Goal: Information Seeking & Learning: Learn about a topic

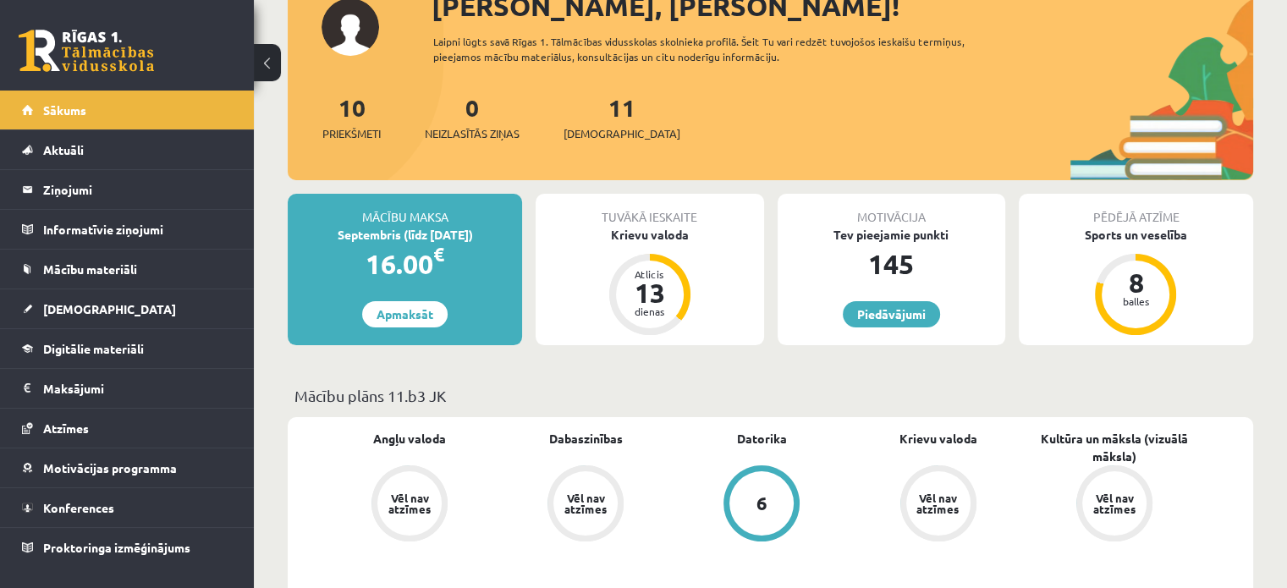
scroll to position [172, 0]
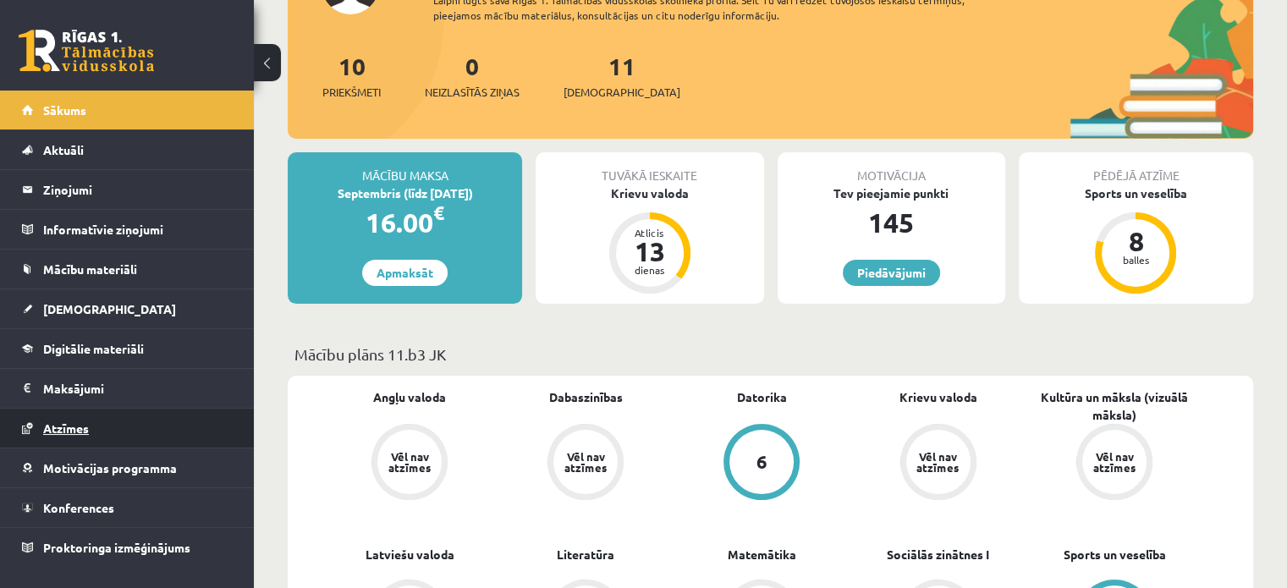
click at [83, 427] on span "Atzīmes" at bounding box center [66, 428] width 46 height 15
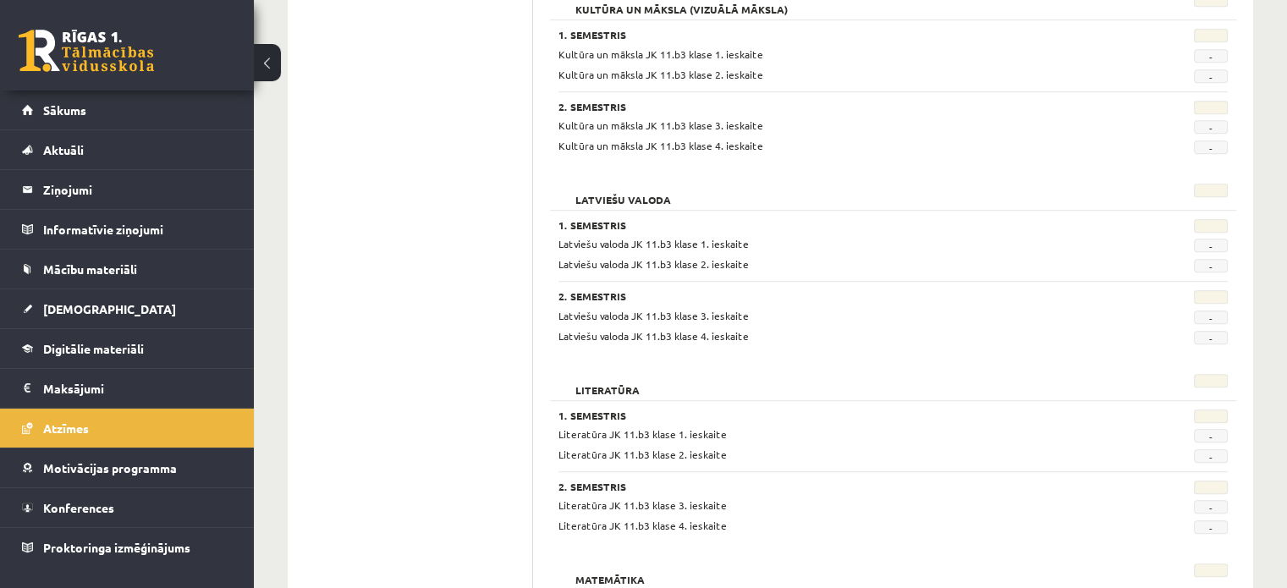
scroll to position [1054, 0]
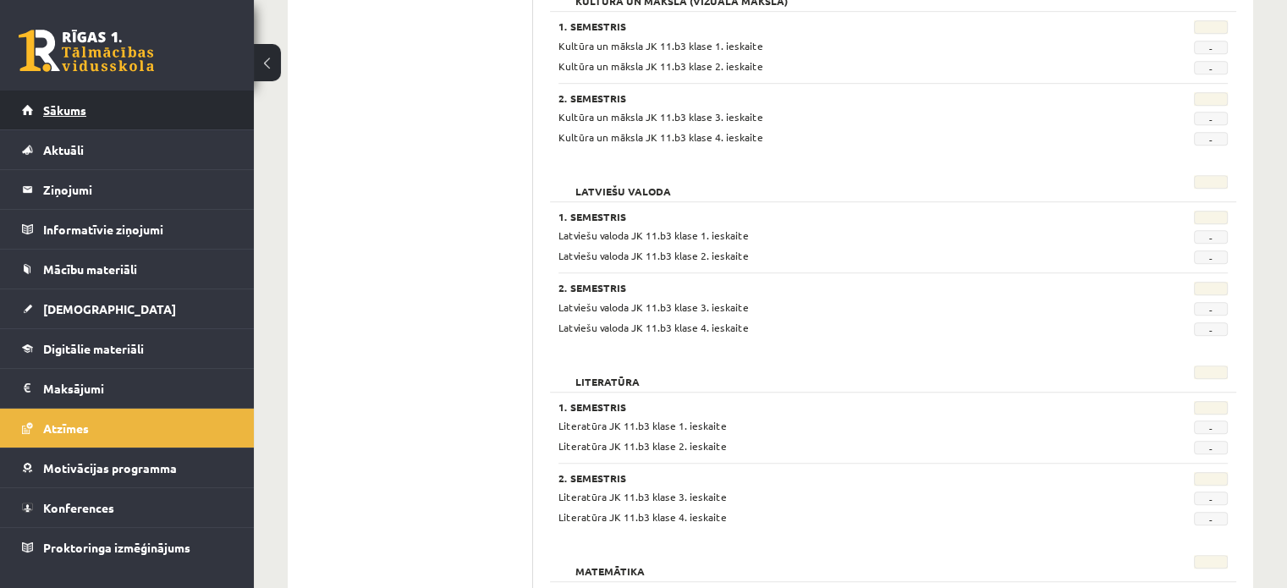
click at [78, 91] on link "Sākums" at bounding box center [127, 110] width 211 height 39
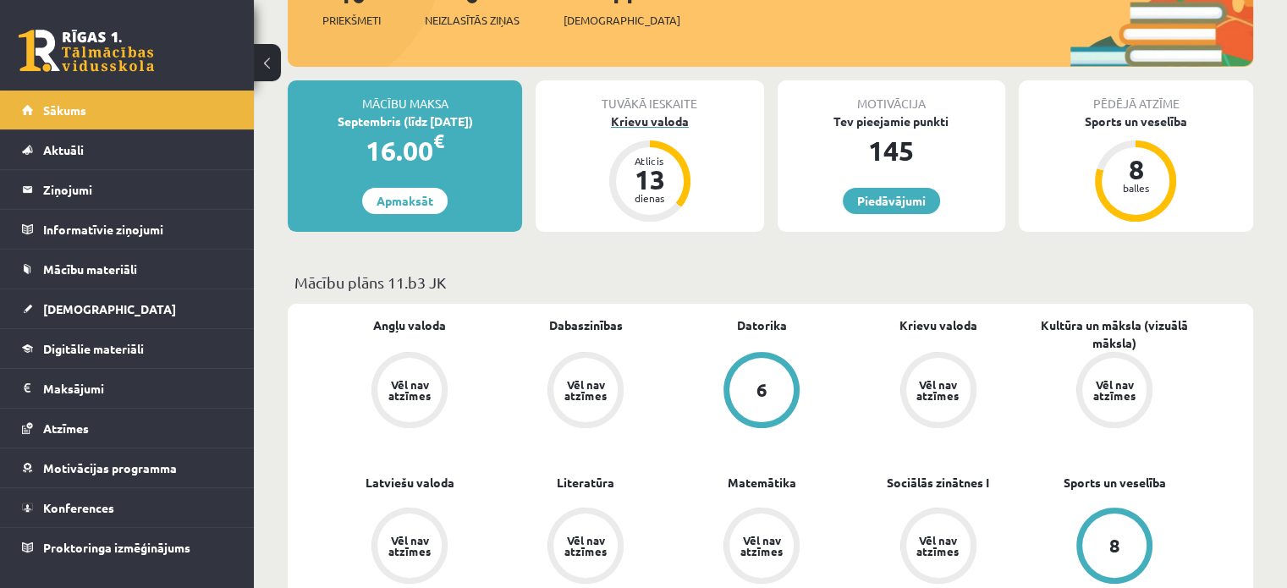
scroll to position [344, 0]
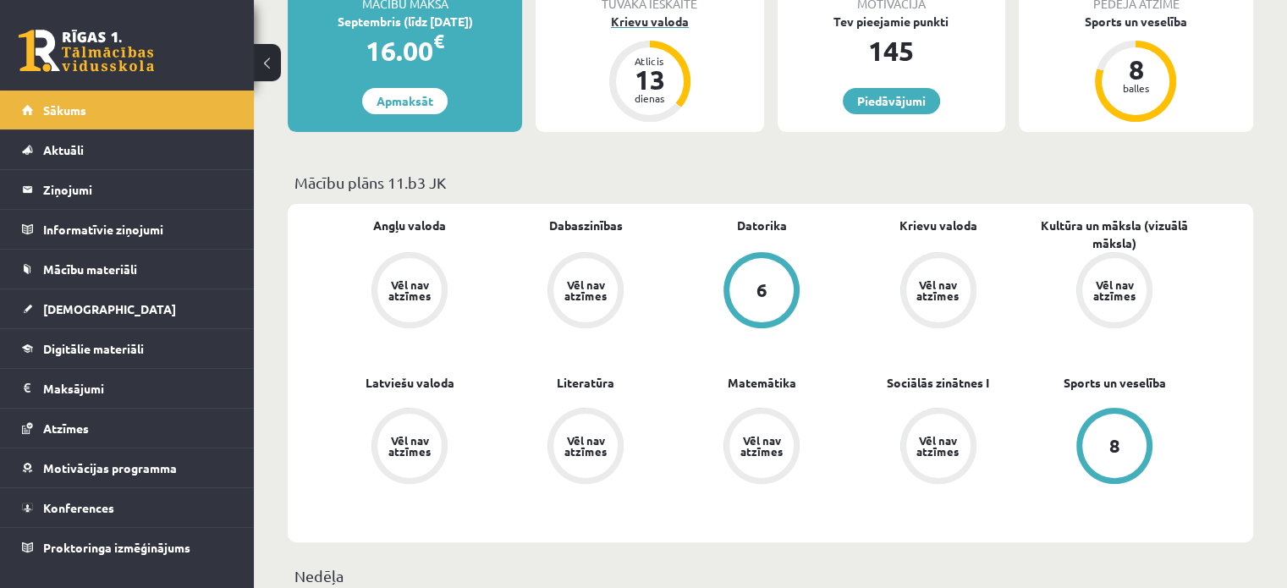
click at [618, 26] on div "Krievu valoda" at bounding box center [650, 22] width 228 height 18
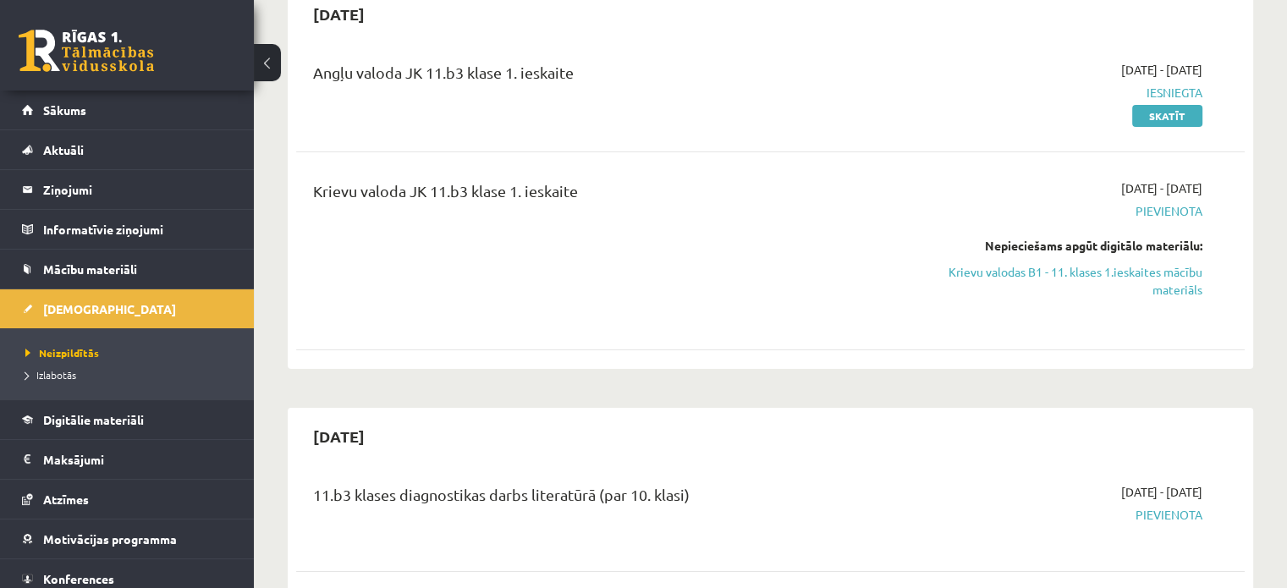
scroll to position [250, 0]
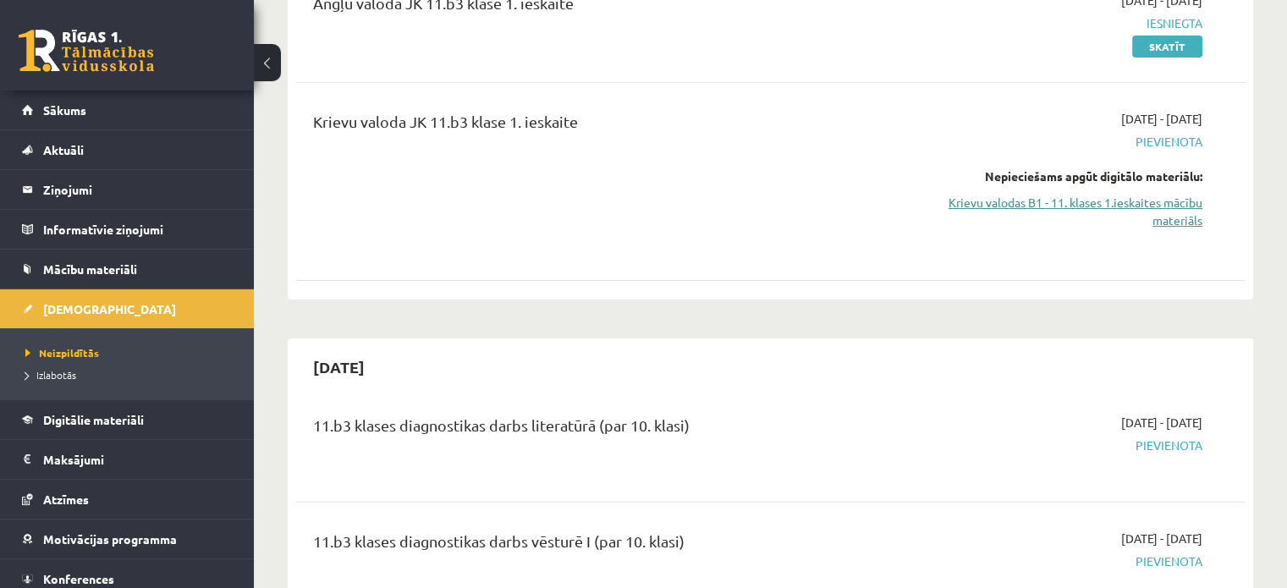
click at [1083, 201] on link "Krievu valodas B1 - 11. klases 1.ieskaites mācību materiāls" at bounding box center [1062, 212] width 279 height 36
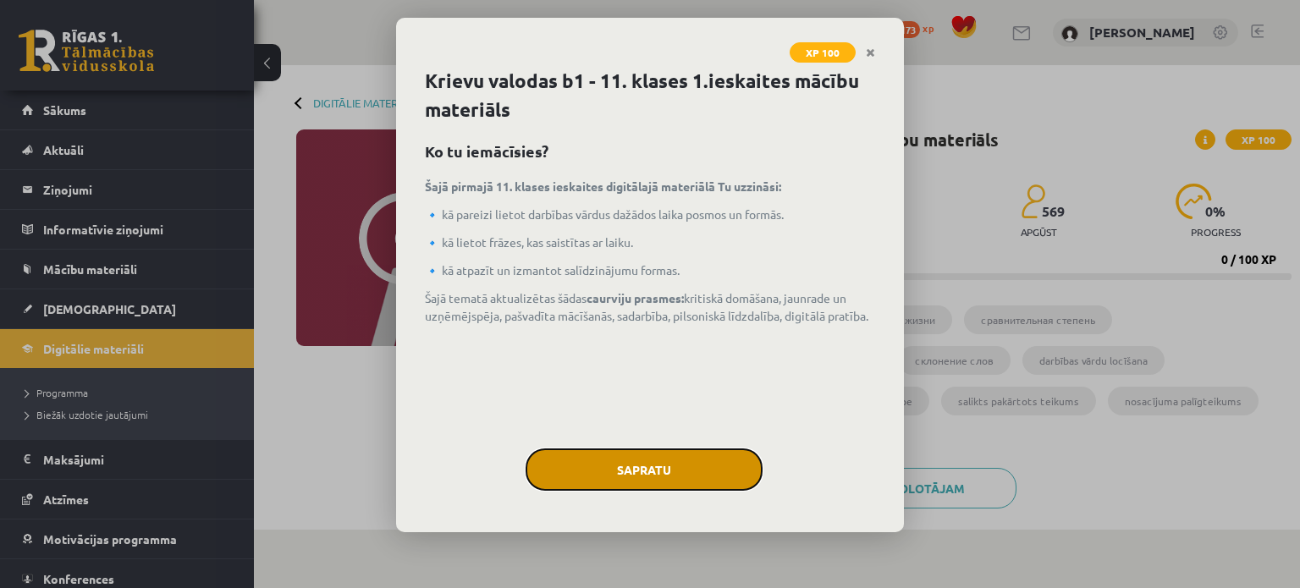
click at [657, 452] on button "Sapratu" at bounding box center [643, 469] width 237 height 42
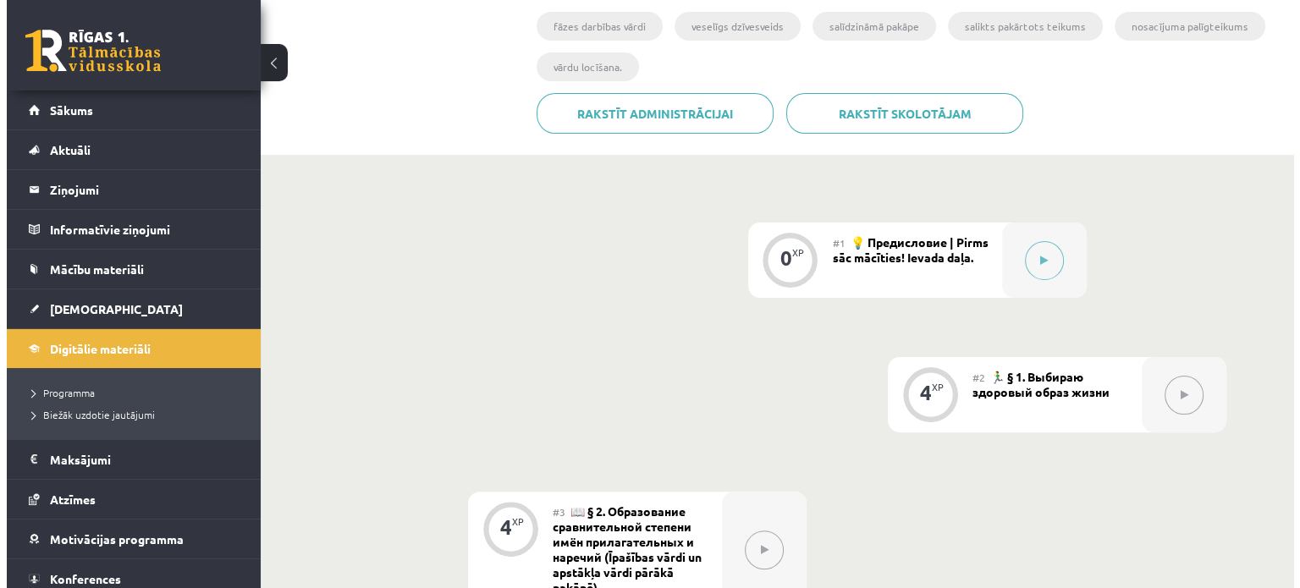
scroll to position [426, 0]
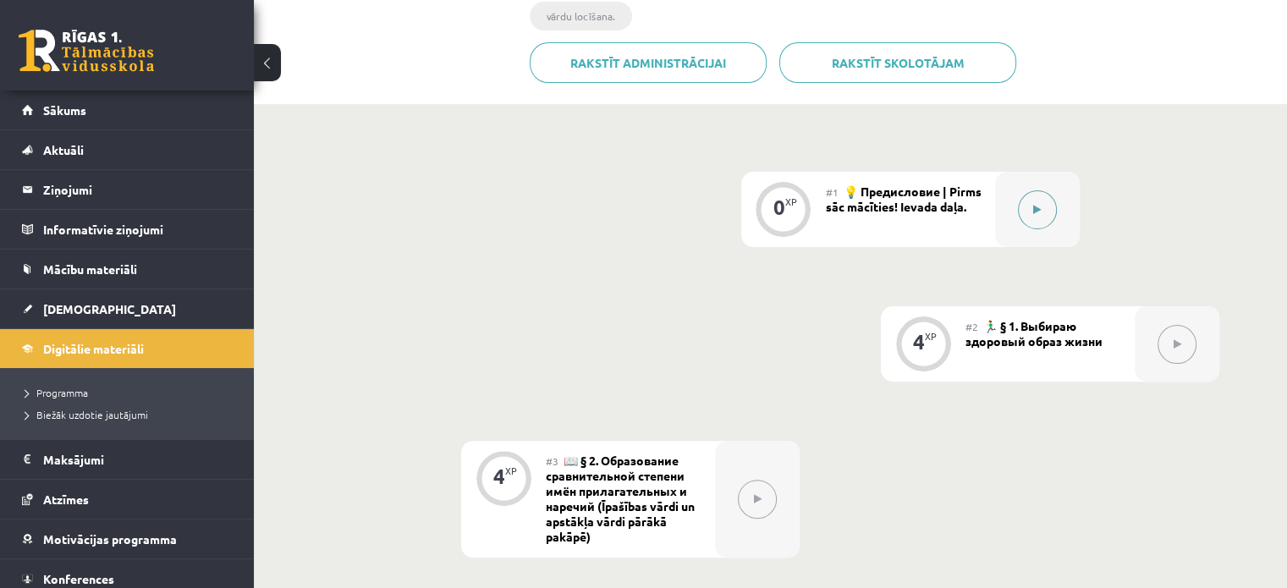
click at [1024, 210] on button at bounding box center [1037, 209] width 39 height 39
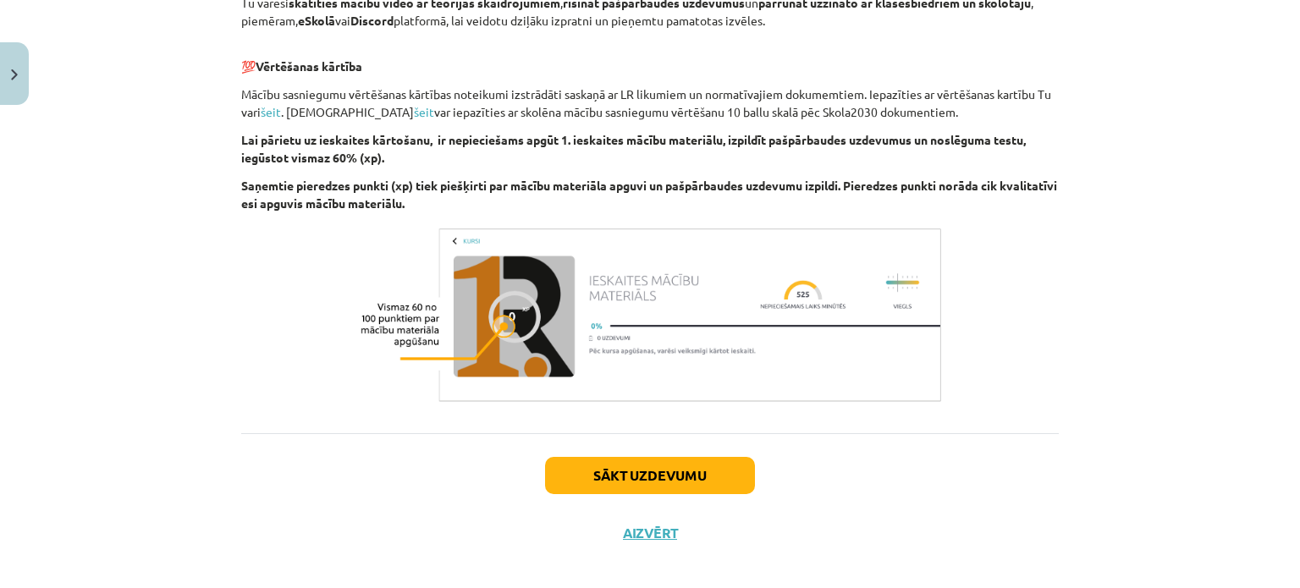
scroll to position [1138, 0]
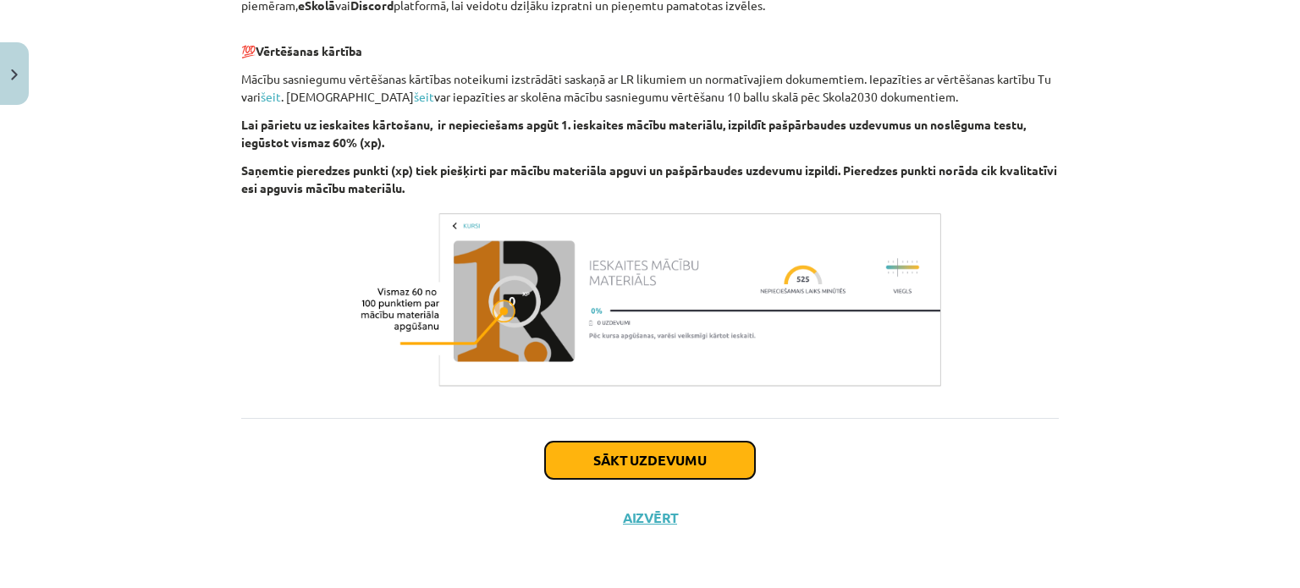
click at [585, 459] on button "Sākt uzdevumu" at bounding box center [650, 460] width 210 height 37
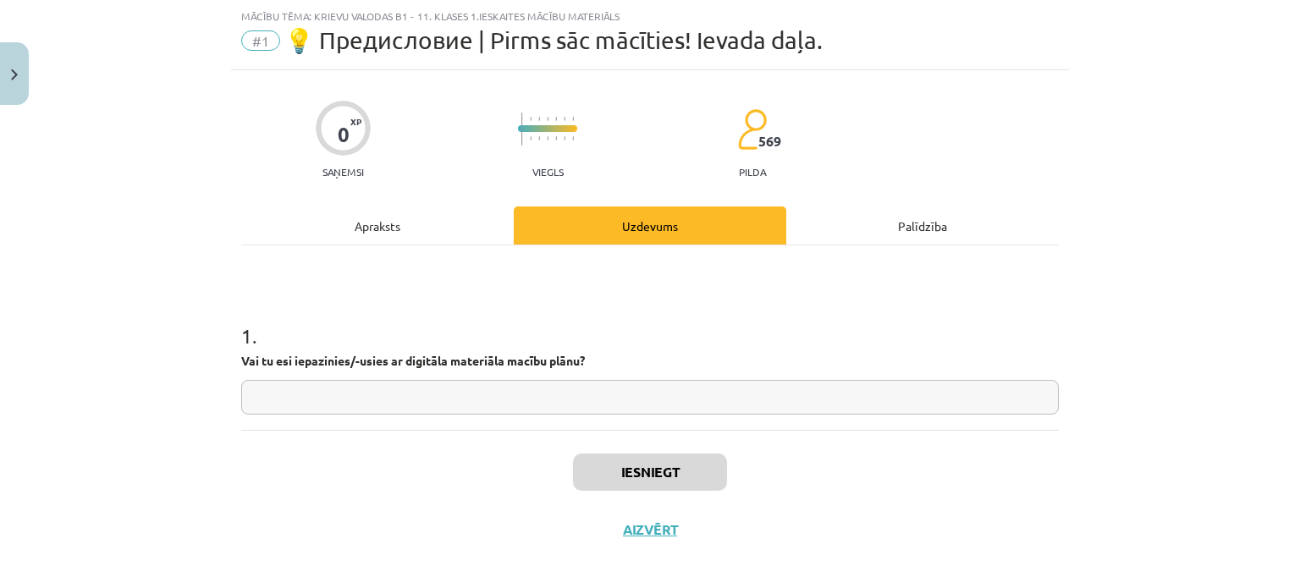
click at [461, 399] on input "text" at bounding box center [649, 397] width 817 height 35
type input "*"
type input "***"
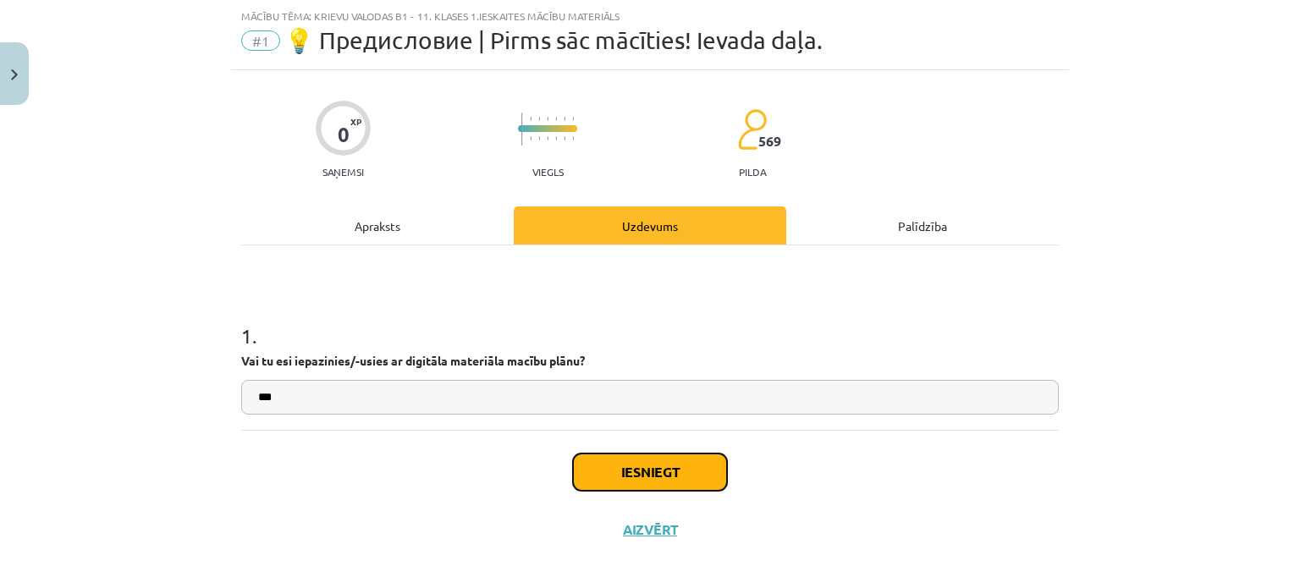
click at [657, 469] on button "Iesniegt" at bounding box center [650, 472] width 154 height 37
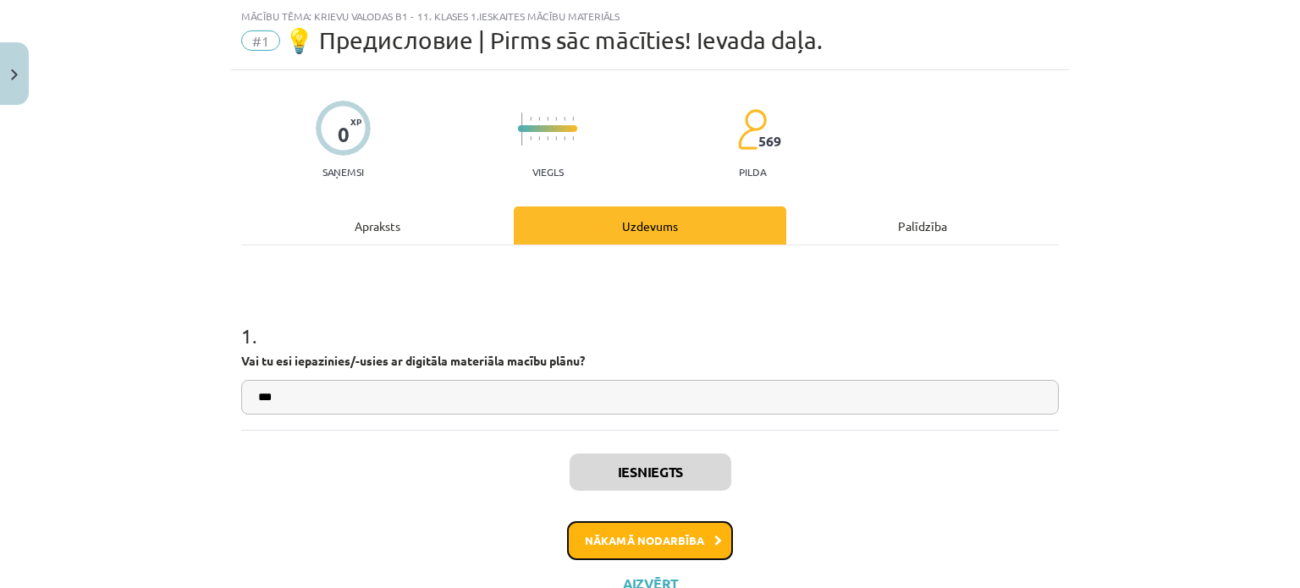
click at [646, 547] on button "Nākamā nodarbība" at bounding box center [650, 540] width 166 height 39
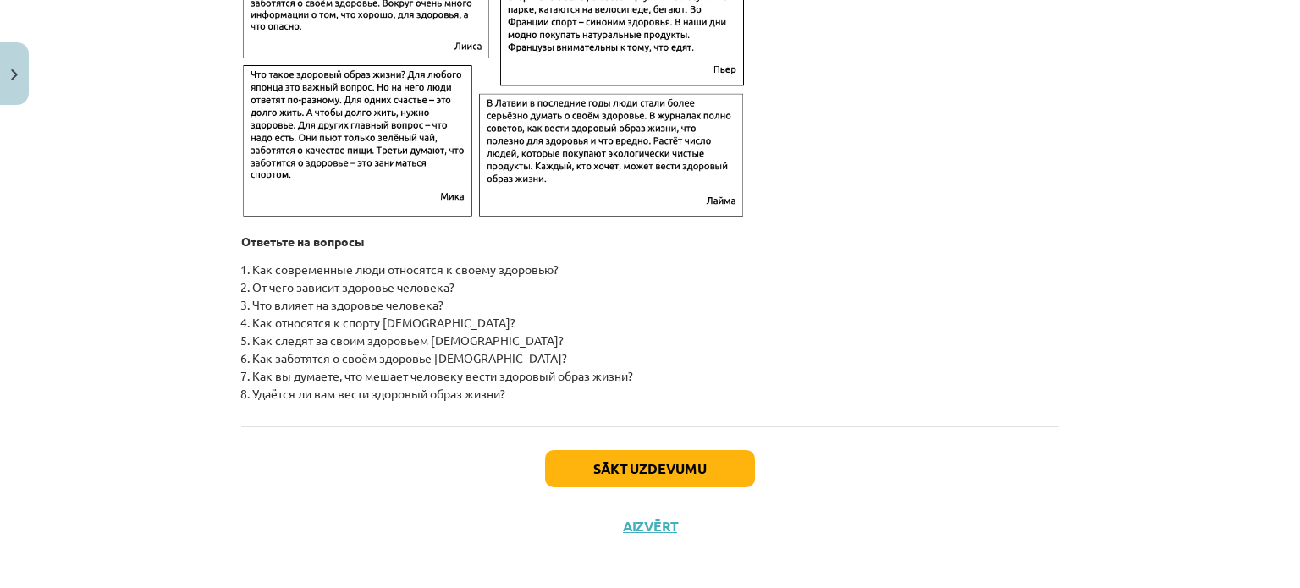
scroll to position [2731, 0]
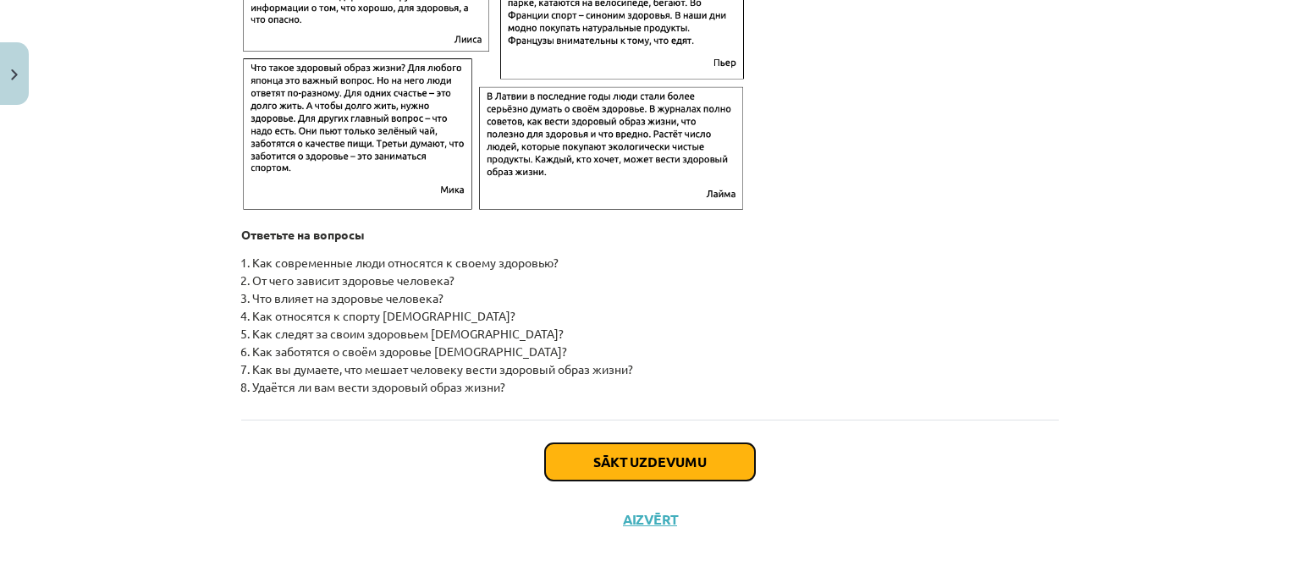
click at [599, 481] on button "Sākt uzdevumu" at bounding box center [650, 461] width 210 height 37
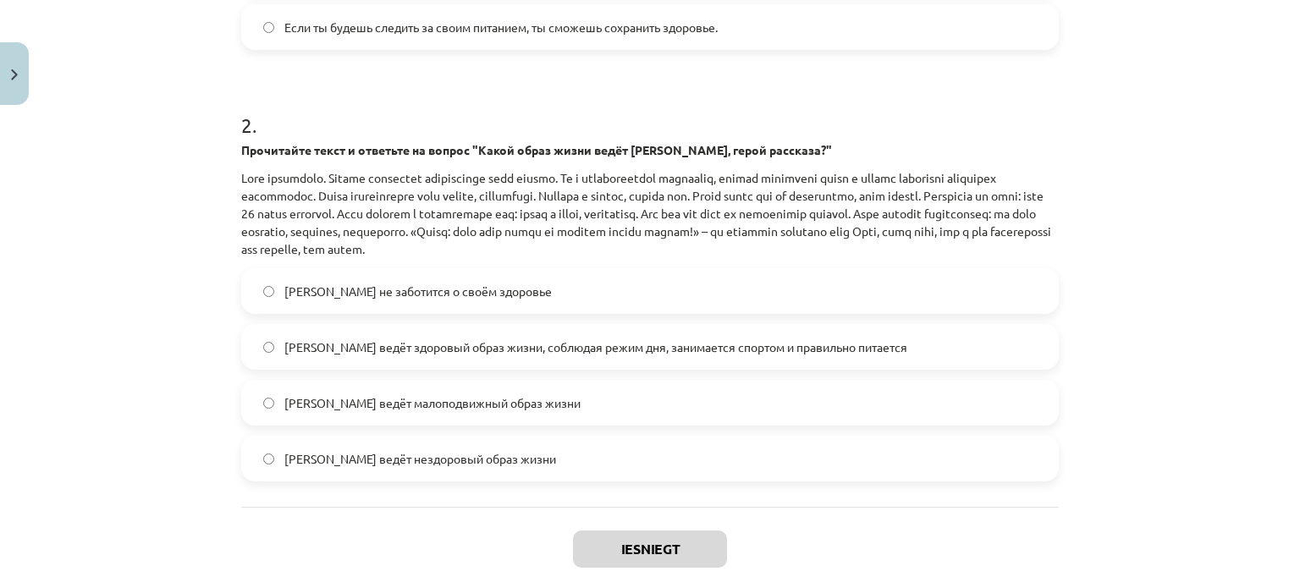
scroll to position [674, 0]
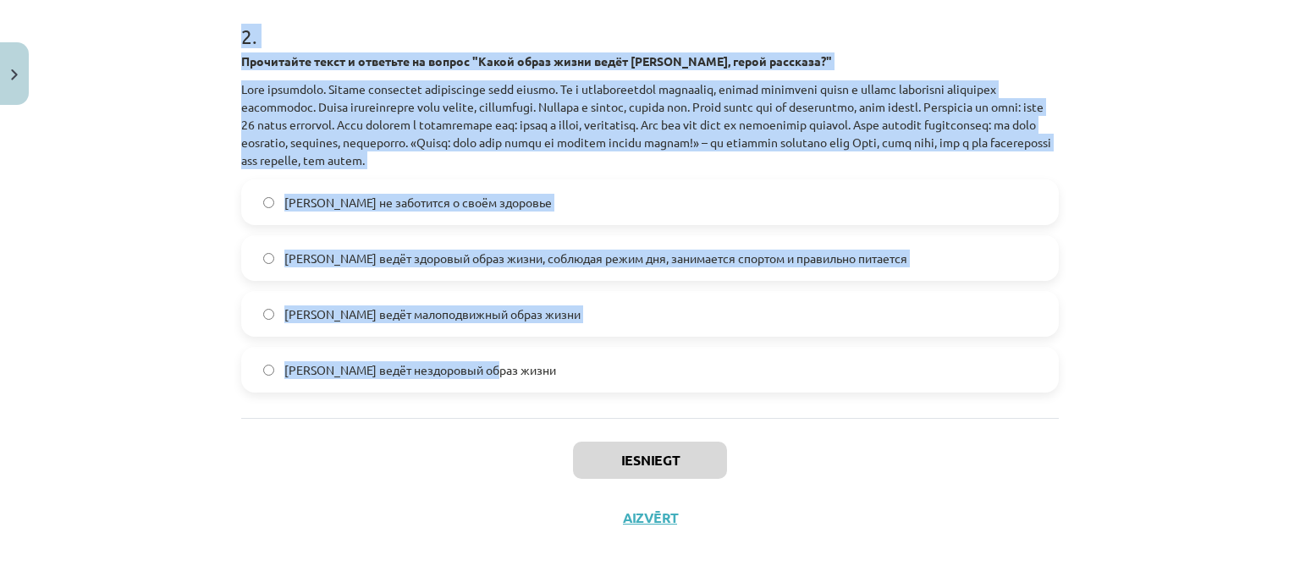
drag, startPoint x: 226, startPoint y: 243, endPoint x: 728, endPoint y: 399, distance: 525.6
copy form "Lorem ip dolorsita consectetur adipisci elitsedd eiusmodtemporincid utlaboreetd…"
click at [114, 234] on div "Mācību tēma: Krievu valodas b1 - 11. klases 1.ieskaites mācību materiāls #2 🏃‍♂…" at bounding box center [650, 294] width 1300 height 588
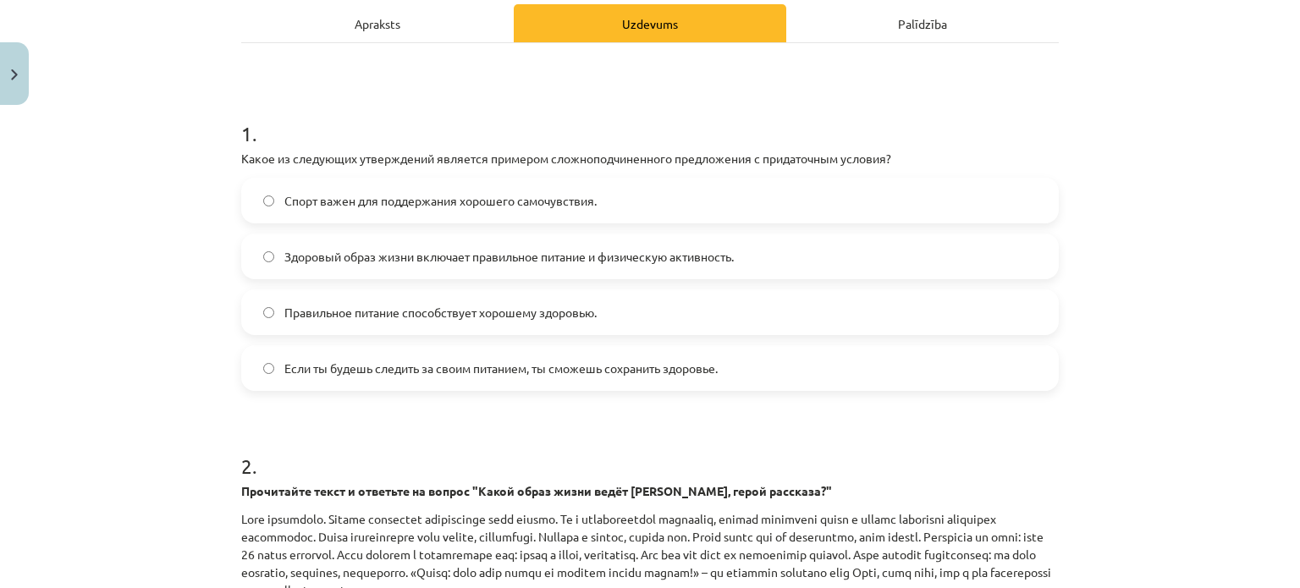
scroll to position [214, 0]
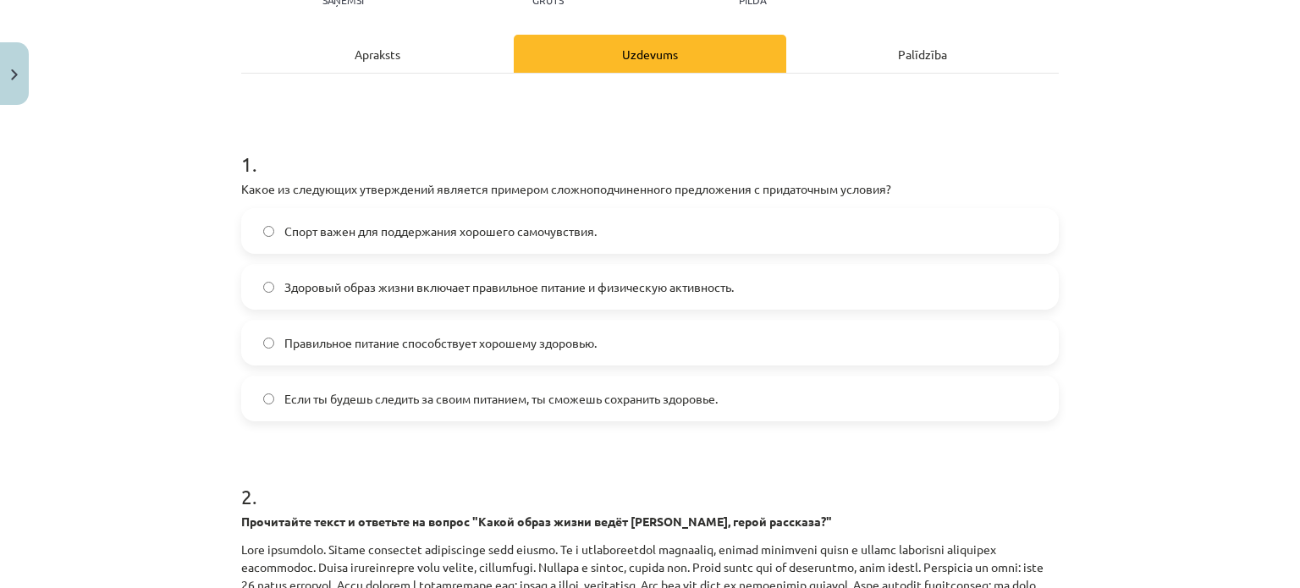
click at [333, 407] on label "Если ты будешь следить за своим питанием, ты сможешь сохранить здоровье." at bounding box center [650, 398] width 814 height 42
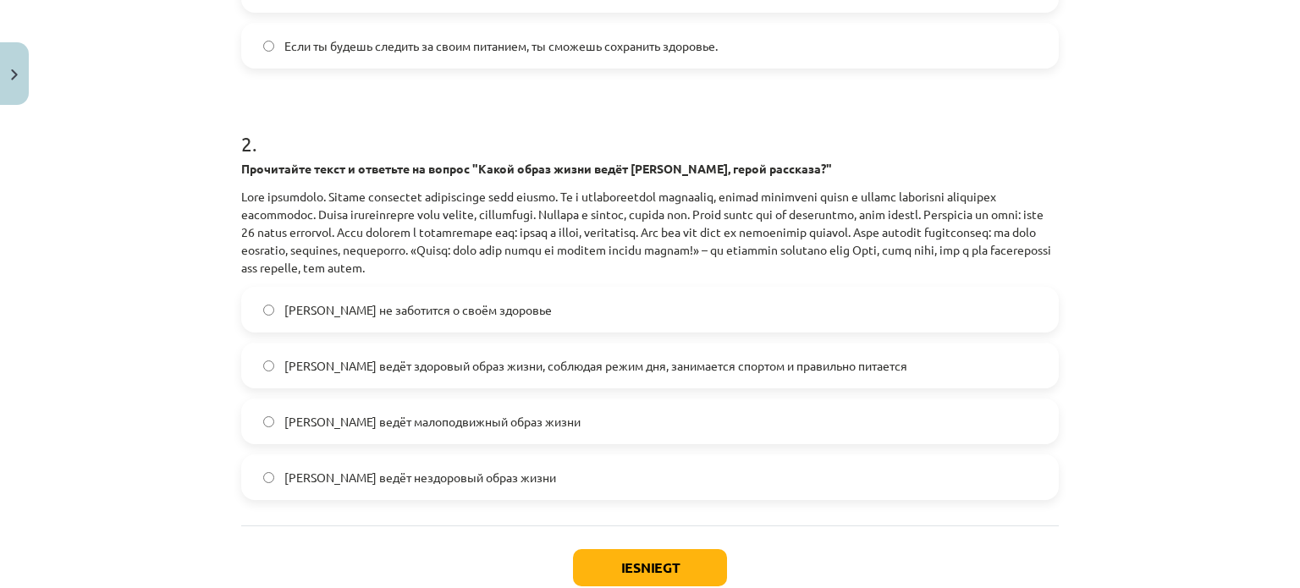
scroll to position [603, 0]
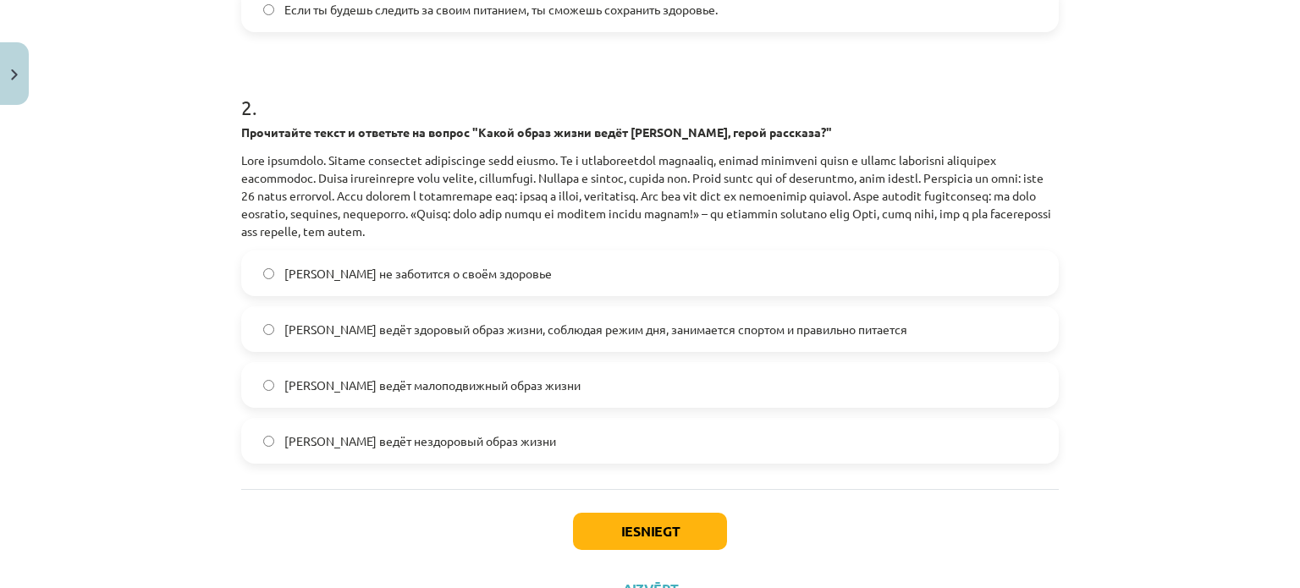
click at [345, 339] on label "[PERSON_NAME] ведёт здоровый образ жизни, соблюдая режим дня, занимается спорто…" at bounding box center [650, 329] width 814 height 42
click at [576, 527] on button "Iesniegt" at bounding box center [650, 531] width 154 height 37
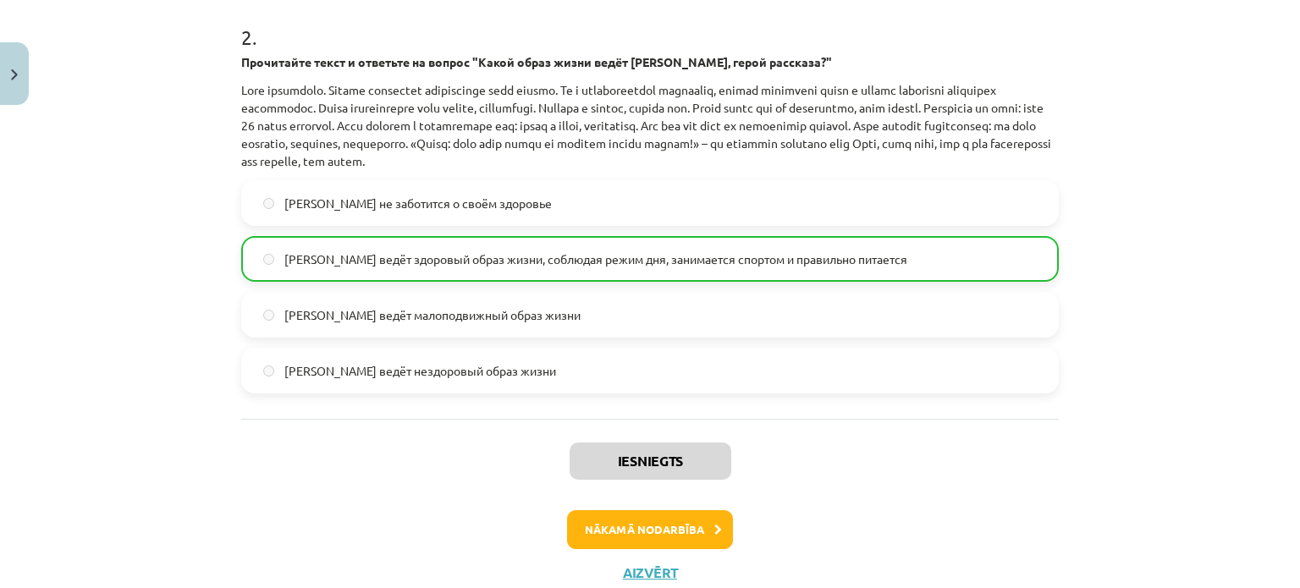
scroll to position [728, 0]
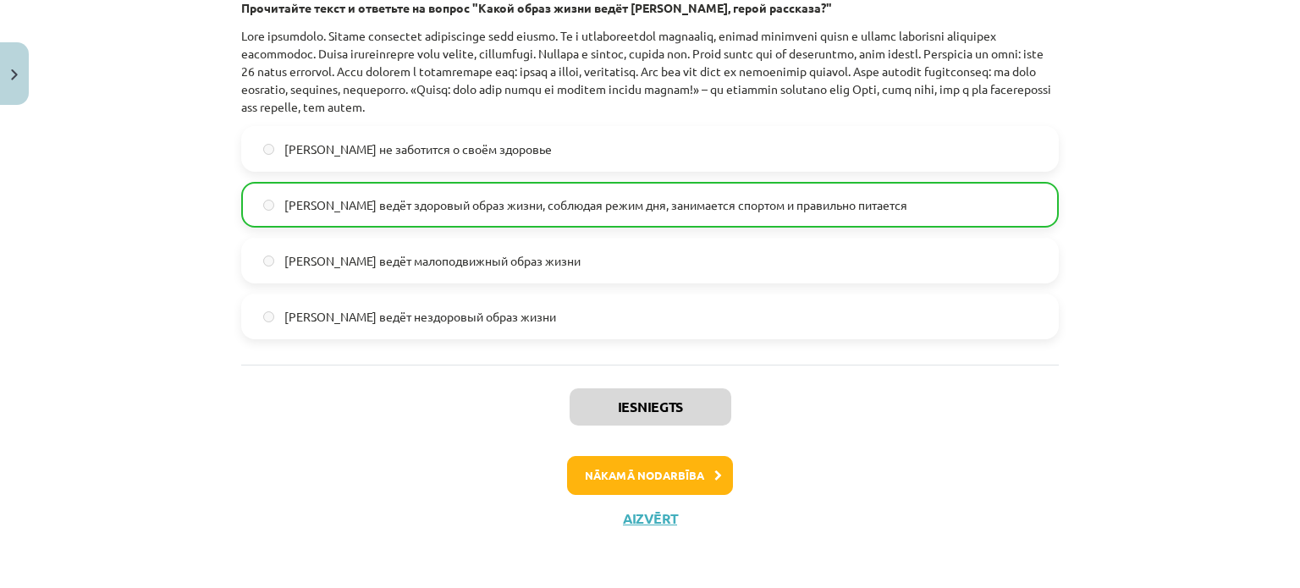
click at [636, 453] on div "Iesniegts Nākamā nodarbība Aizvērt" at bounding box center [649, 451] width 817 height 173
click at [636, 462] on button "Nākamā nodarbība" at bounding box center [650, 475] width 166 height 39
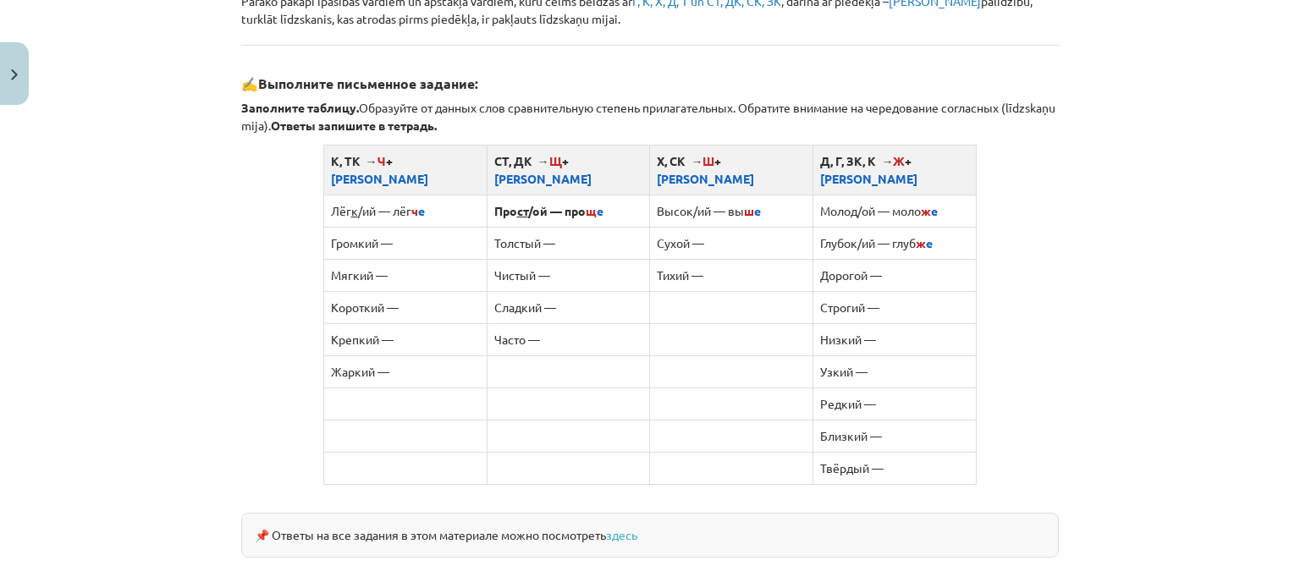
scroll to position [1002, 0]
click at [387, 226] on td "Громкий —" at bounding box center [404, 242] width 163 height 32
click at [382, 226] on td "Громкий —" at bounding box center [404, 242] width 163 height 32
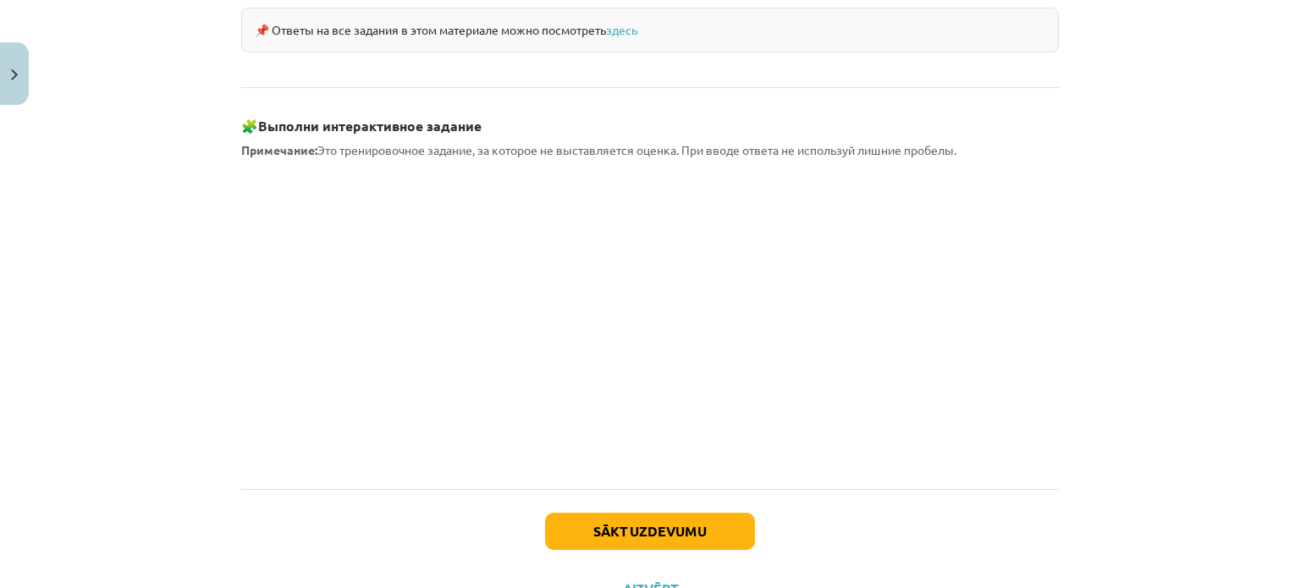
scroll to position [1516, 0]
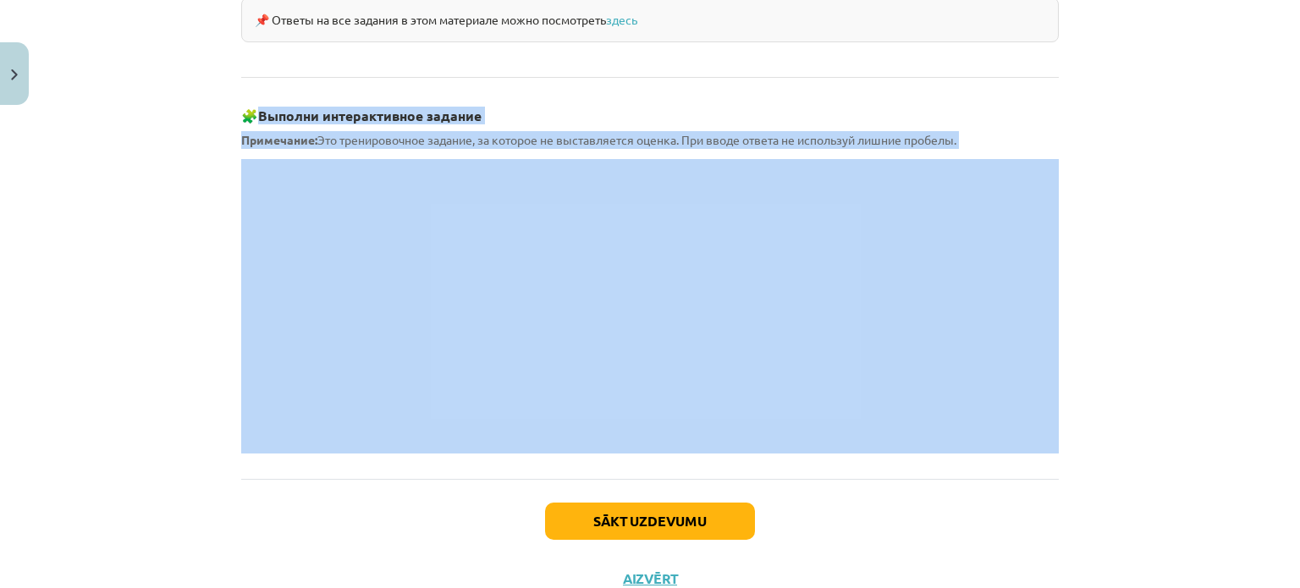
drag, startPoint x: 254, startPoint y: 91, endPoint x: 328, endPoint y: 141, distance: 90.1
drag, startPoint x: 254, startPoint y: 94, endPoint x: 313, endPoint y: 135, distance: 72.3
click at [150, 135] on div "Mācību tēma: Krievu valodas b1 - 11. klases 1.ieskaites mācību materiāls #3 📖 §…" at bounding box center [650, 294] width 1300 height 588
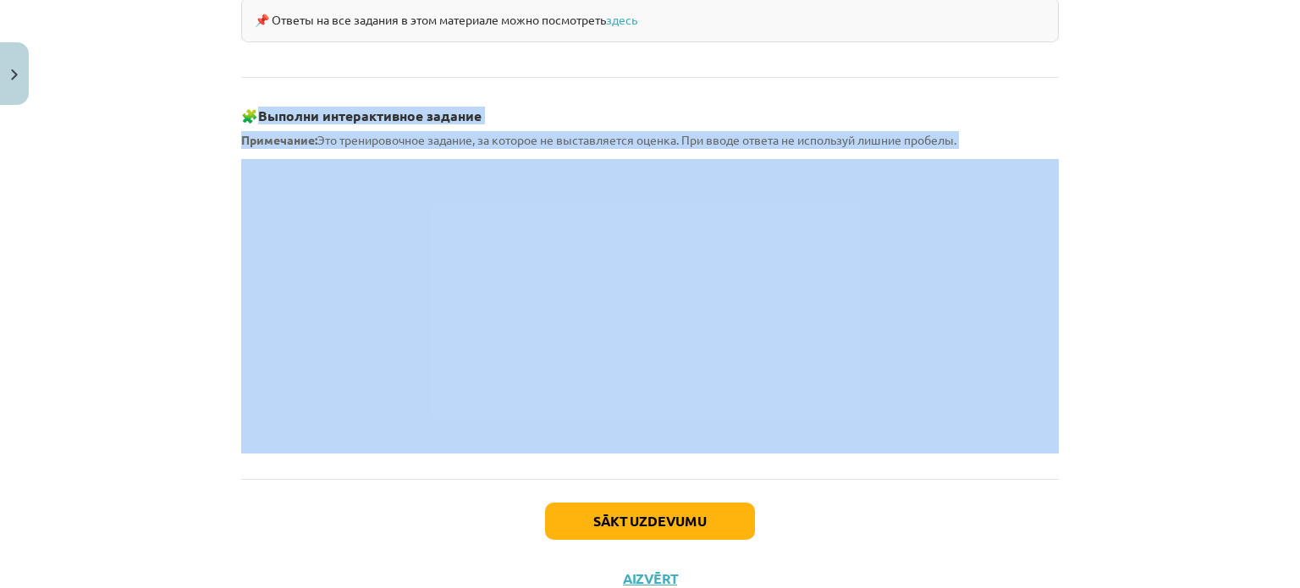
copy div "🧩 Выполни интерактивное задание Примечание: Это тренировочное задание, за котор…"
click at [135, 256] on div "Mācību tēma: Krievu valodas b1 - 11. klases 1.ieskaites mācību materiāls #3 📖 §…" at bounding box center [650, 294] width 1300 height 588
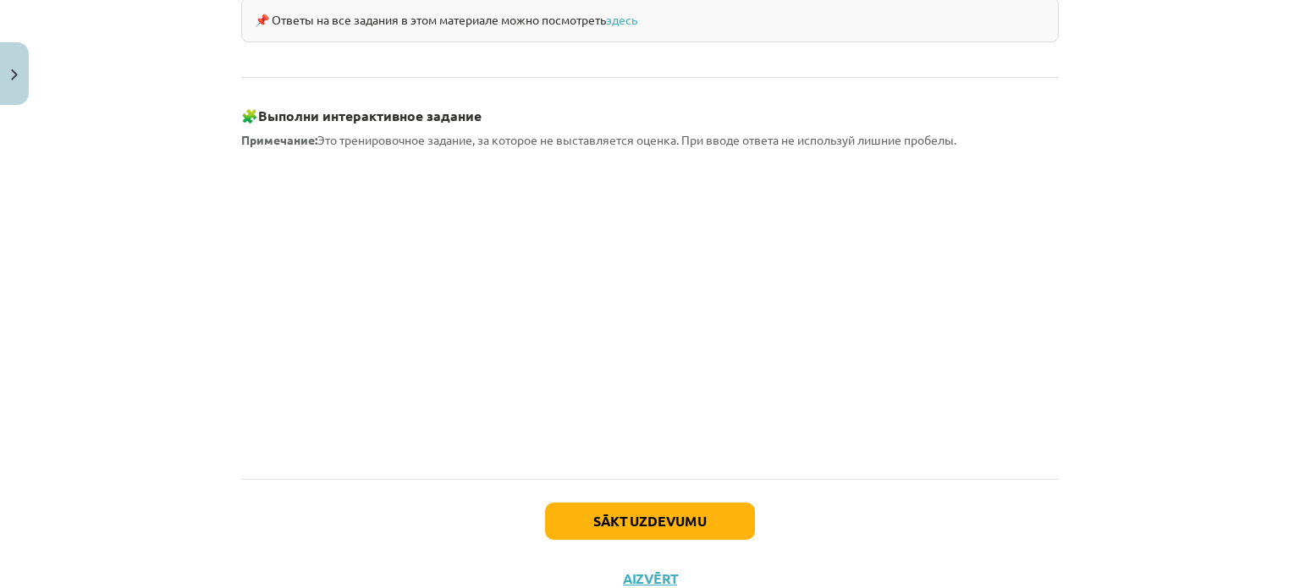
click at [123, 180] on div "Mācību tēma: Krievu valodas b1 - 11. klases 1.ieskaites mācību materiāls #3 📖 §…" at bounding box center [650, 294] width 1300 height 588
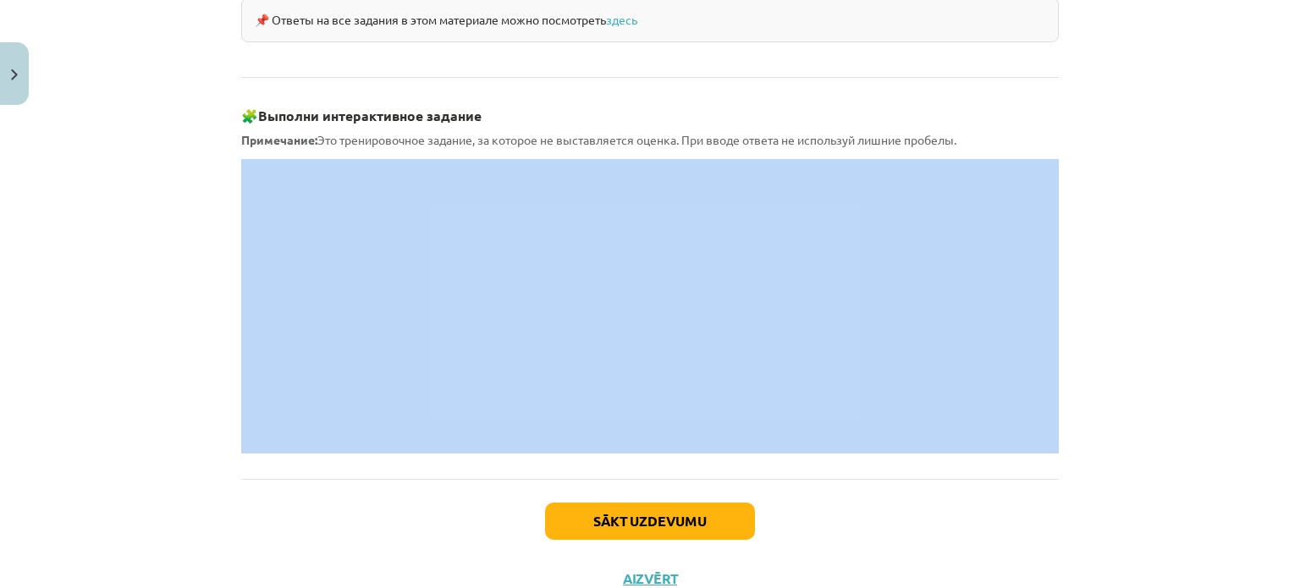
click at [123, 180] on div "Mācību tēma: Krievu valodas b1 - 11. klases 1.ieskaites mācību materiāls #3 📖 §…" at bounding box center [650, 294] width 1300 height 588
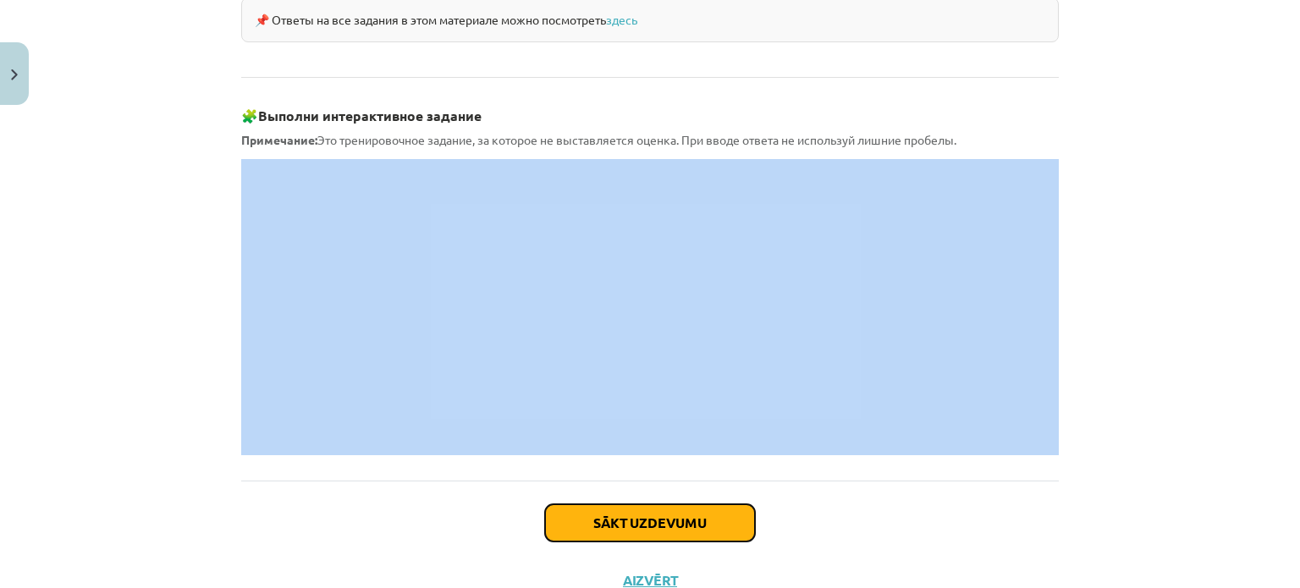
click at [663, 504] on button "Sākt uzdevumu" at bounding box center [650, 522] width 210 height 37
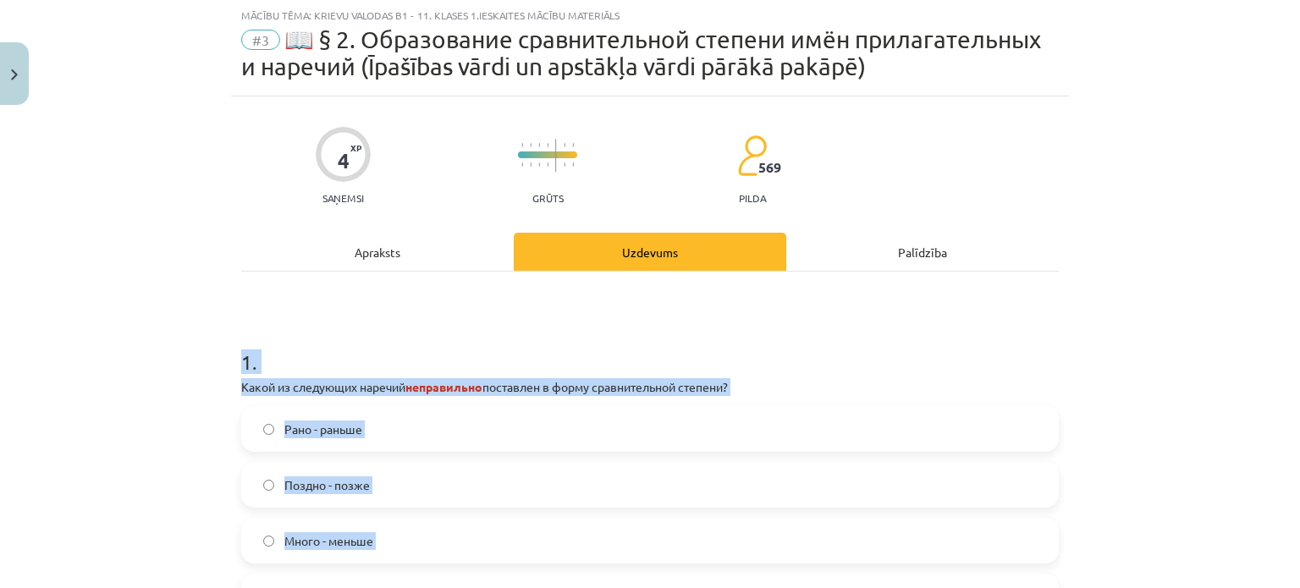
scroll to position [42, 0]
click at [663, 493] on label "Поздно - позже" at bounding box center [650, 486] width 814 height 42
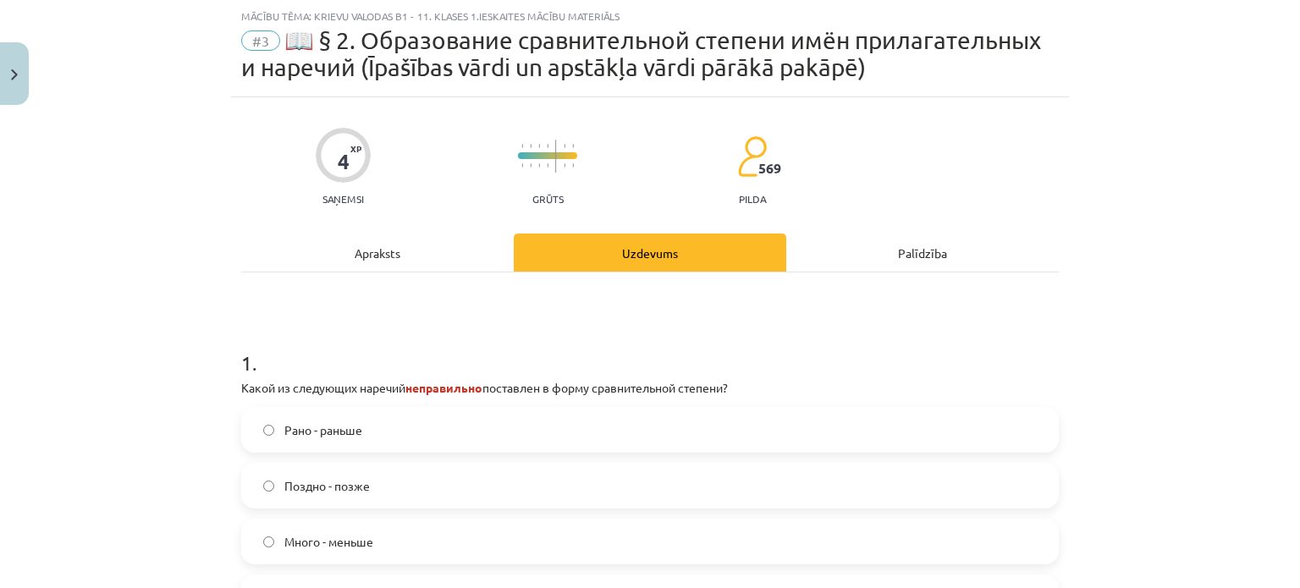
click at [355, 379] on p "Какой из следующих наречий неправильно поставлен в форму сравнительной степени?" at bounding box center [649, 388] width 817 height 18
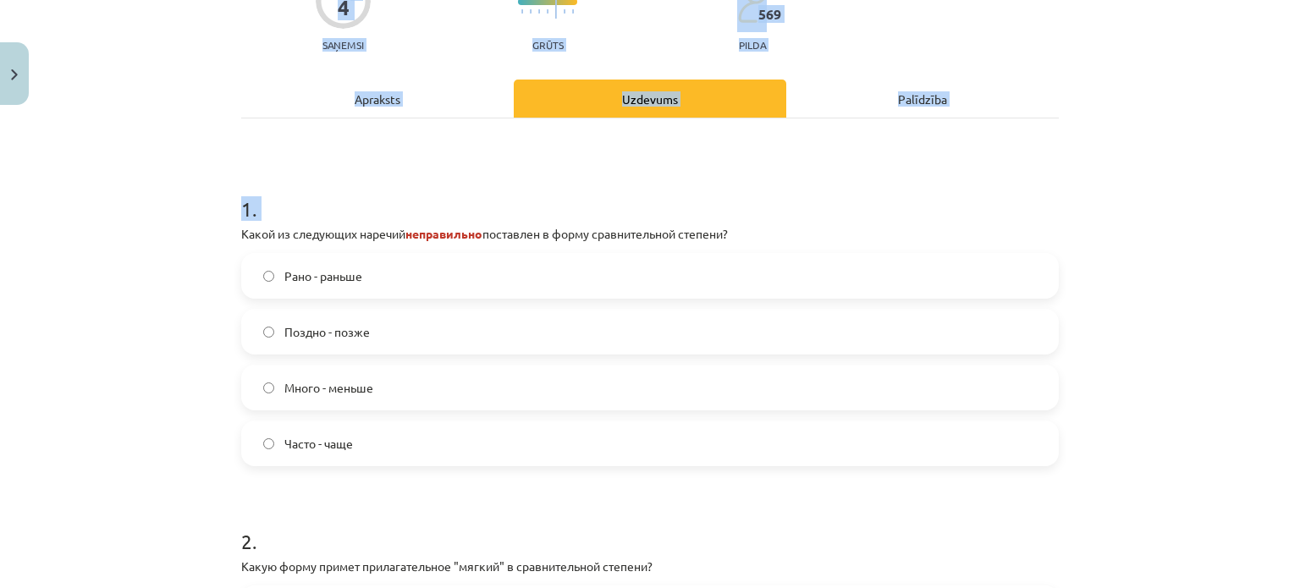
scroll to position [491, 0]
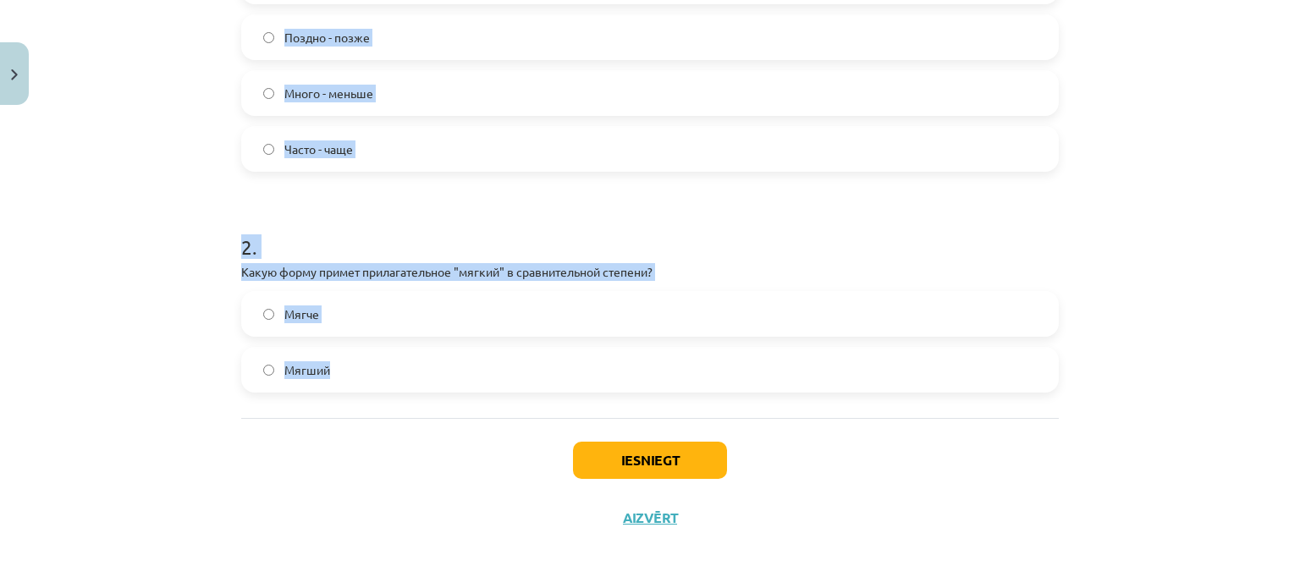
drag, startPoint x: 231, startPoint y: 383, endPoint x: 542, endPoint y: 385, distance: 310.6
click at [542, 385] on div "4 XP Saņemsi Grūts 569 pilda Apraksts Uzdevums Palīdzība 1 . Какой из следующих…" at bounding box center [650, 98] width 838 height 898
copy form "Какой из следующих наречий неправильно поставлен в форму сравнительной степени?…"
click at [108, 132] on div "Mācību tēma: Krievu valodas b1 - 11. klases 1.ieskaites mācību materiāls #3 📖 §…" at bounding box center [650, 294] width 1300 height 588
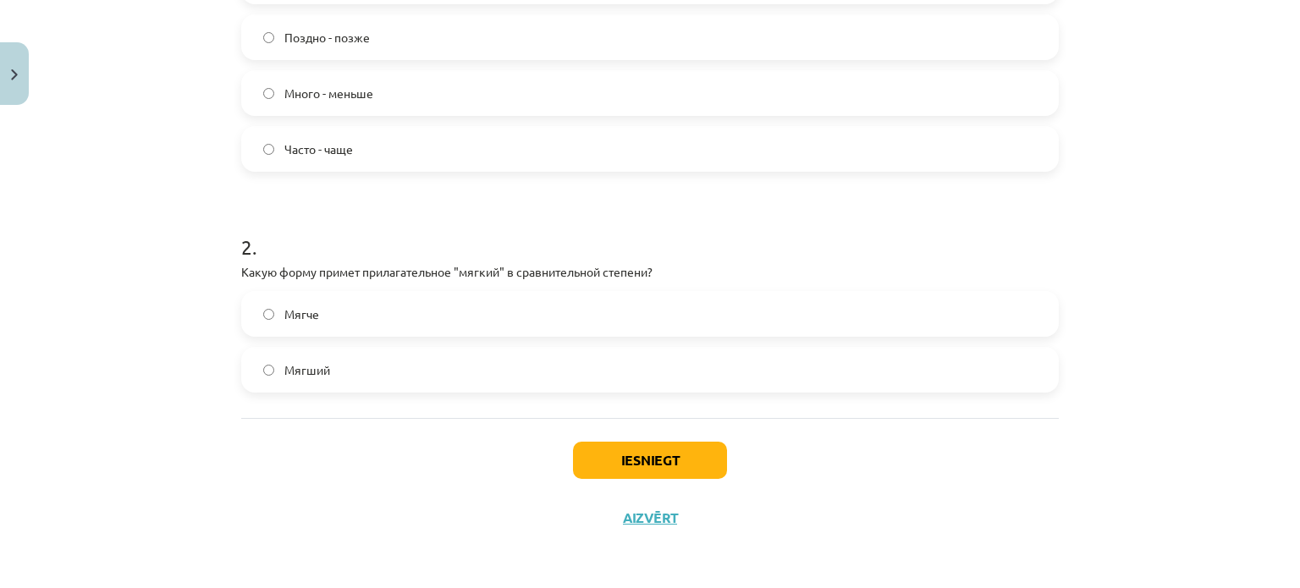
click at [274, 101] on label "Много - меньше" at bounding box center [650, 93] width 814 height 42
click at [329, 306] on label "Мягче" at bounding box center [650, 314] width 814 height 42
click at [649, 453] on button "Iesniegt" at bounding box center [650, 460] width 154 height 37
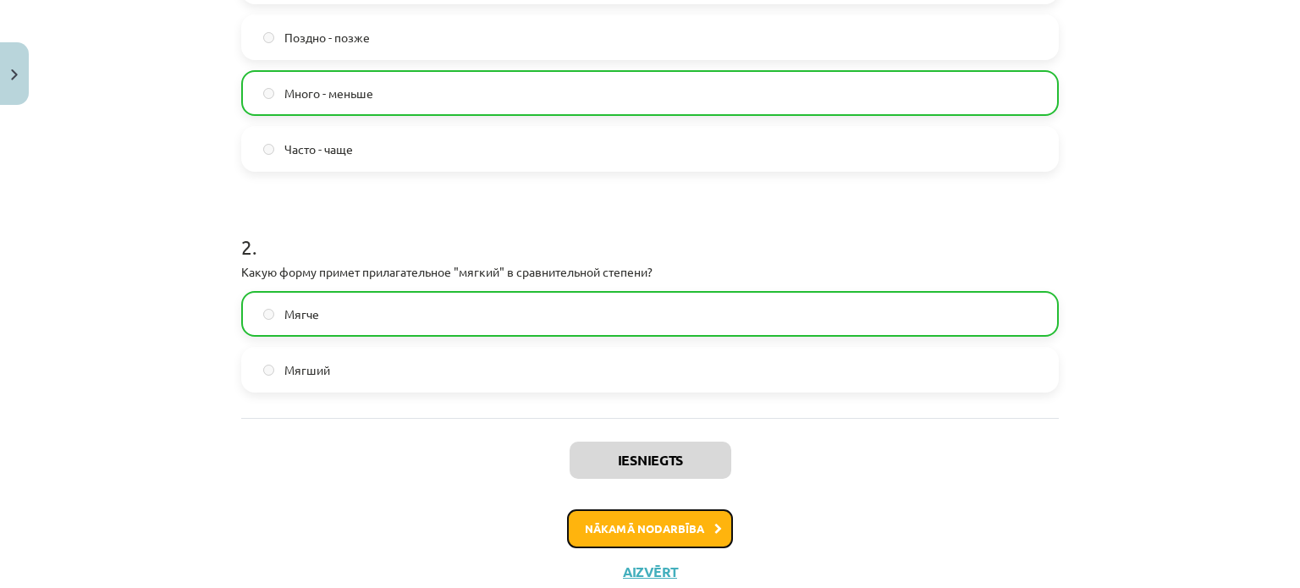
click at [684, 542] on button "Nākamā nodarbība" at bounding box center [650, 528] width 166 height 39
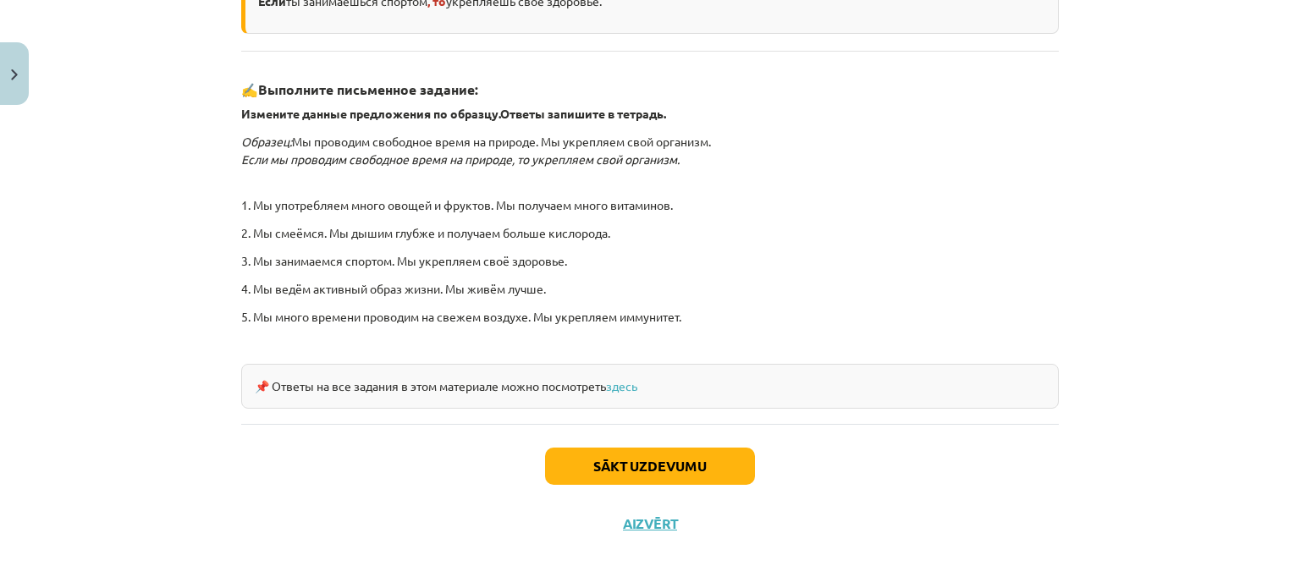
scroll to position [531, 0]
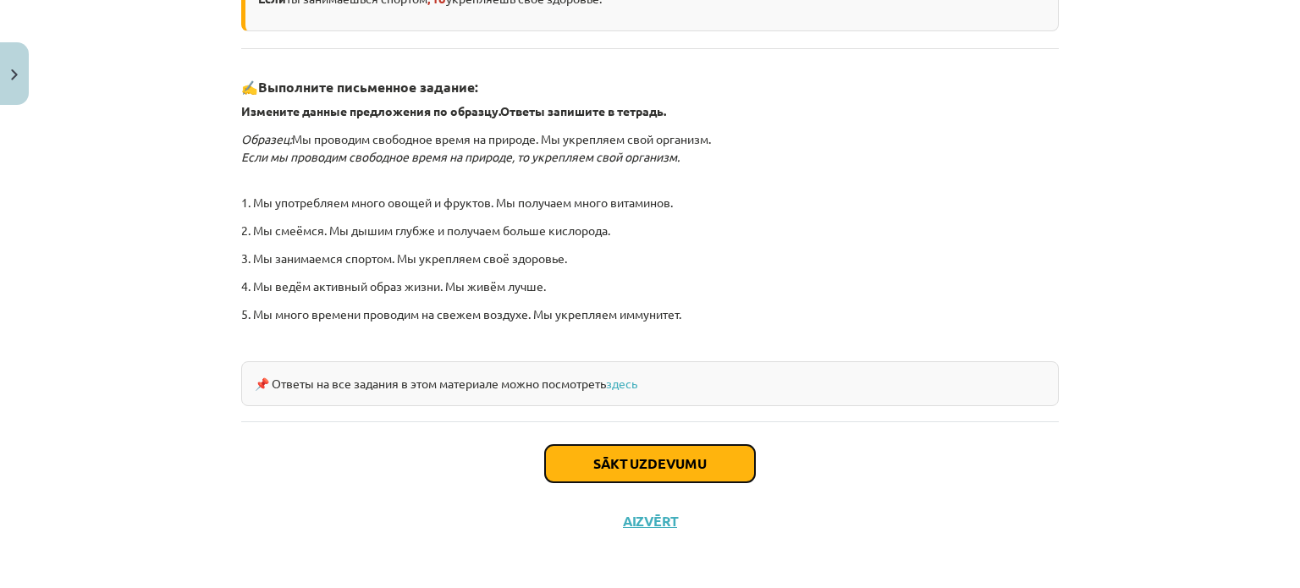
click at [728, 452] on button "Sākt uzdevumu" at bounding box center [650, 463] width 210 height 37
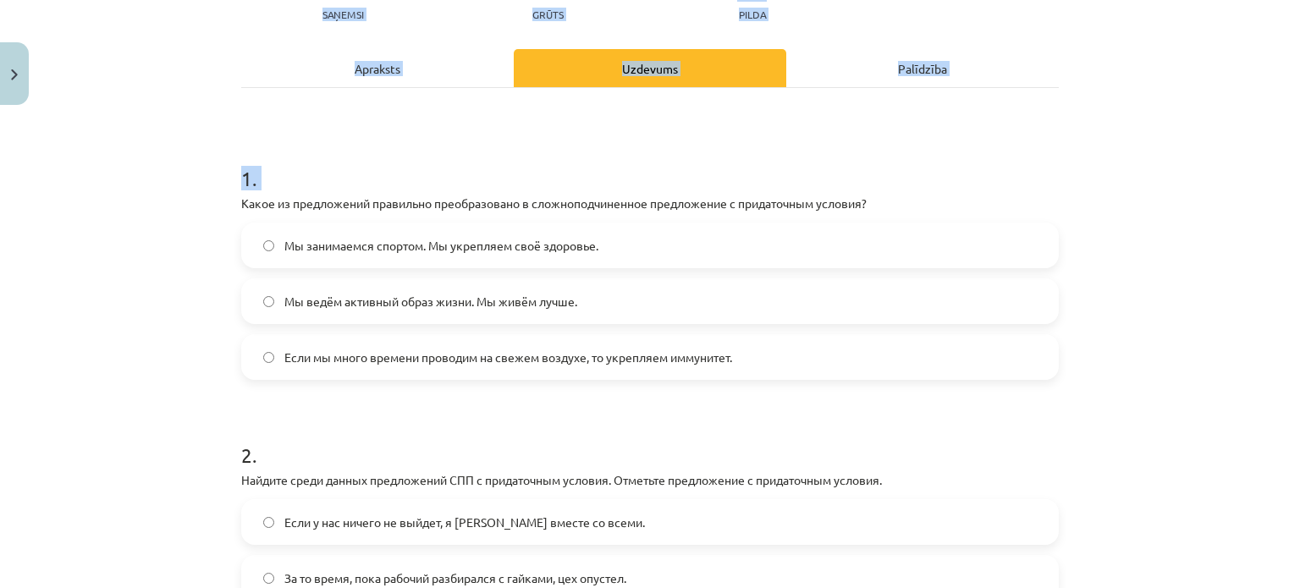
scroll to position [464, 0]
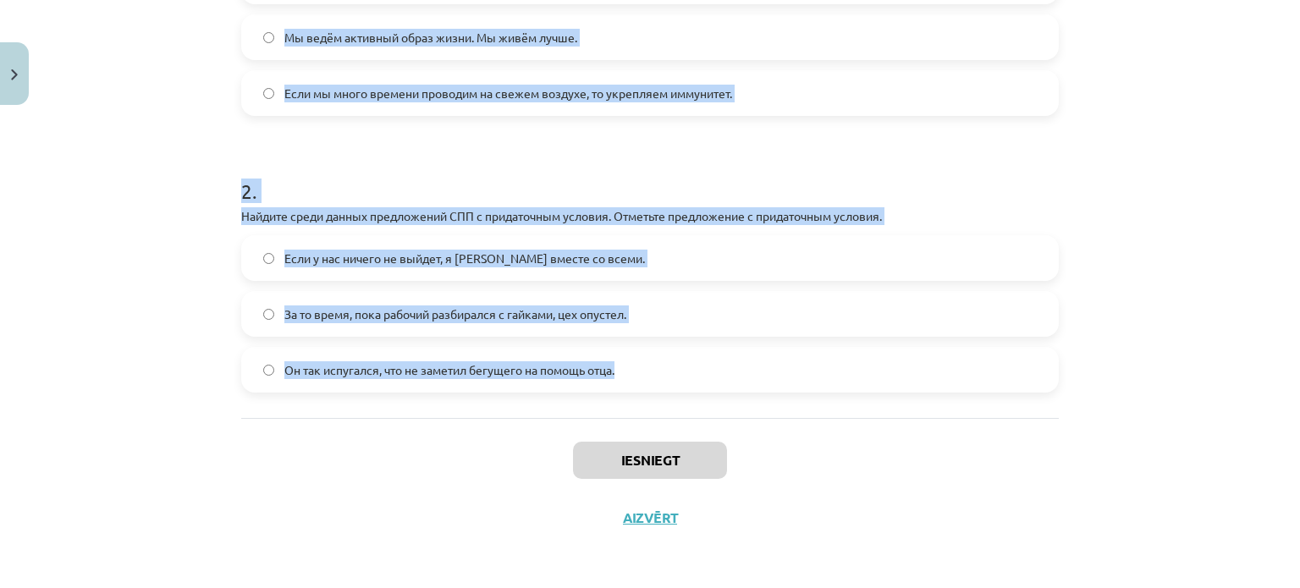
drag, startPoint x: 227, startPoint y: 357, endPoint x: 667, endPoint y: 404, distance: 442.5
click at [667, 404] on div "4 XP Saņemsi Grūts 569 pilda Apraksts Uzdevums Palīdzība 1 . Какое из предложен…" at bounding box center [650, 98] width 838 height 898
copy form "Какое из предложений правильно преобразовано в сложноподчиненное предложение с …"
click at [173, 160] on div "Mācību tēma: Krievu valodas b1 - 11. klases 1.ieskaites mācību materiāls #4 📖 §…" at bounding box center [650, 294] width 1300 height 588
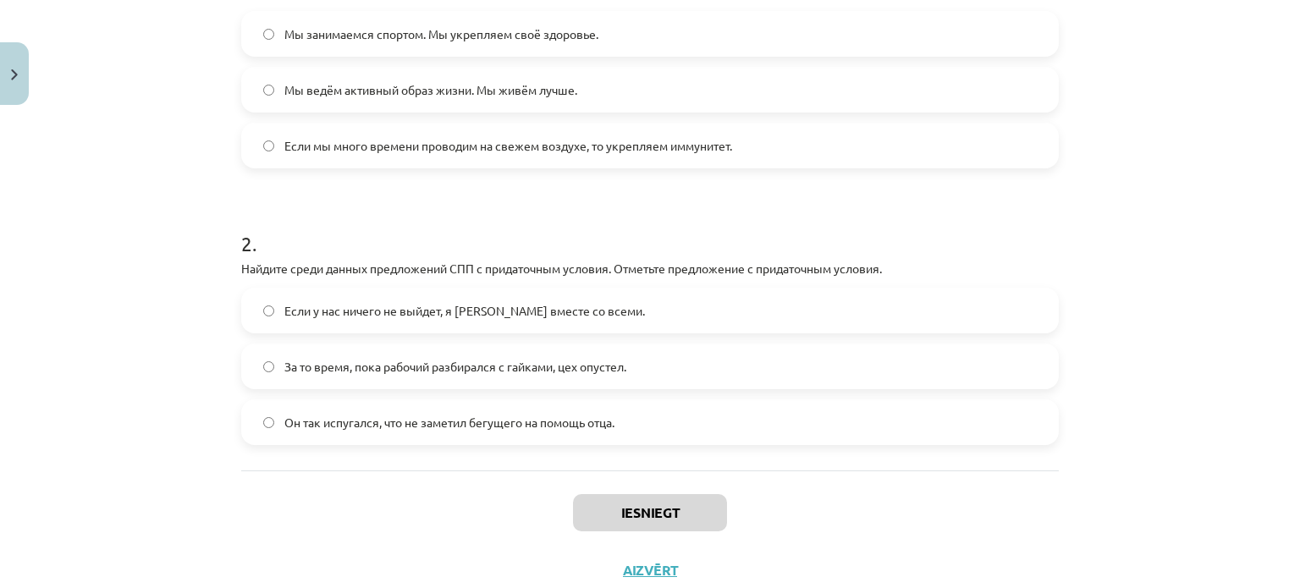
scroll to position [356, 0]
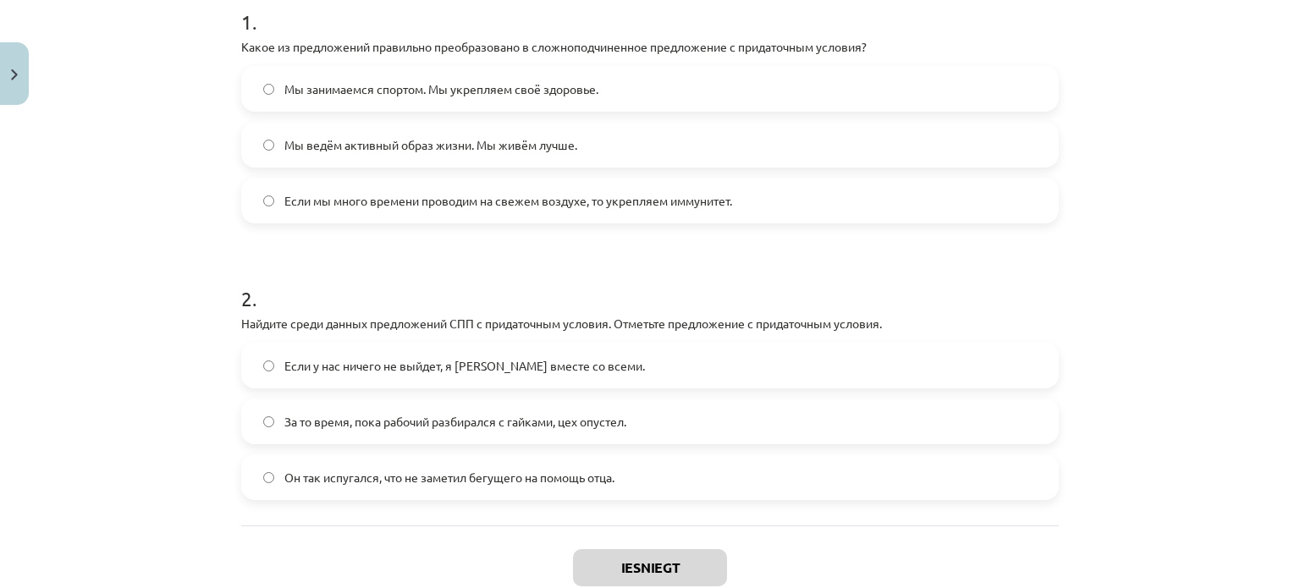
click at [288, 199] on span "Если мы много времени проводим на свежем воздухе, то укрепляем иммунитет." at bounding box center [508, 201] width 448 height 18
click at [404, 402] on label "За то время, пока рабочий разбирался с гайками, цех опустел." at bounding box center [650, 421] width 814 height 42
click at [677, 553] on button "Iesniegt" at bounding box center [650, 567] width 154 height 37
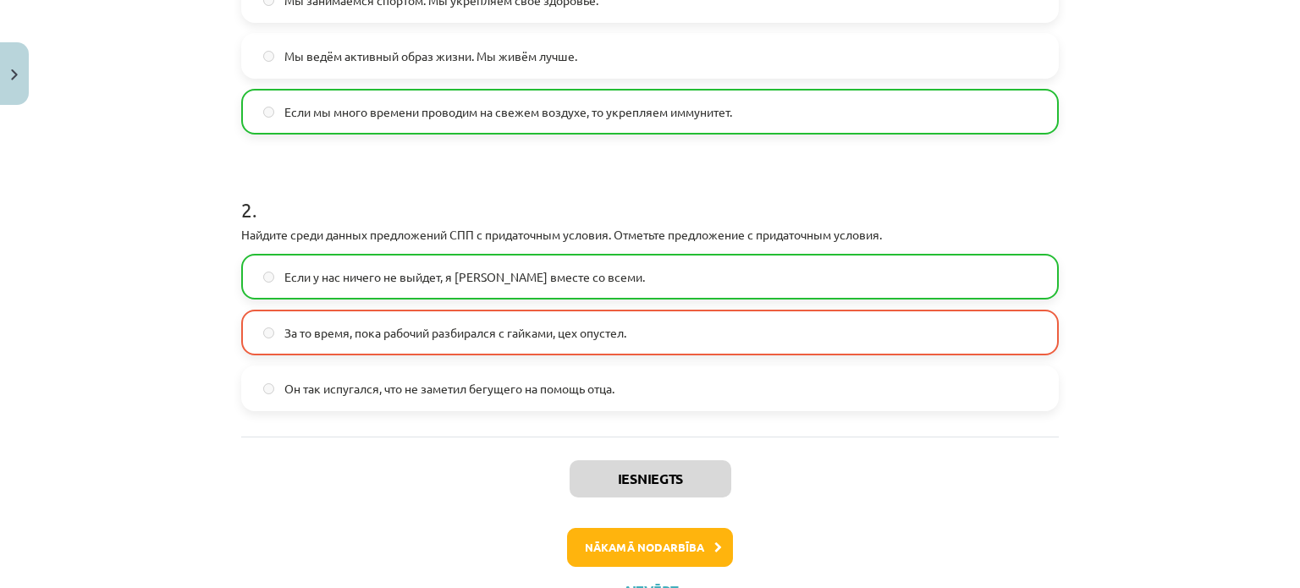
scroll to position [517, 0]
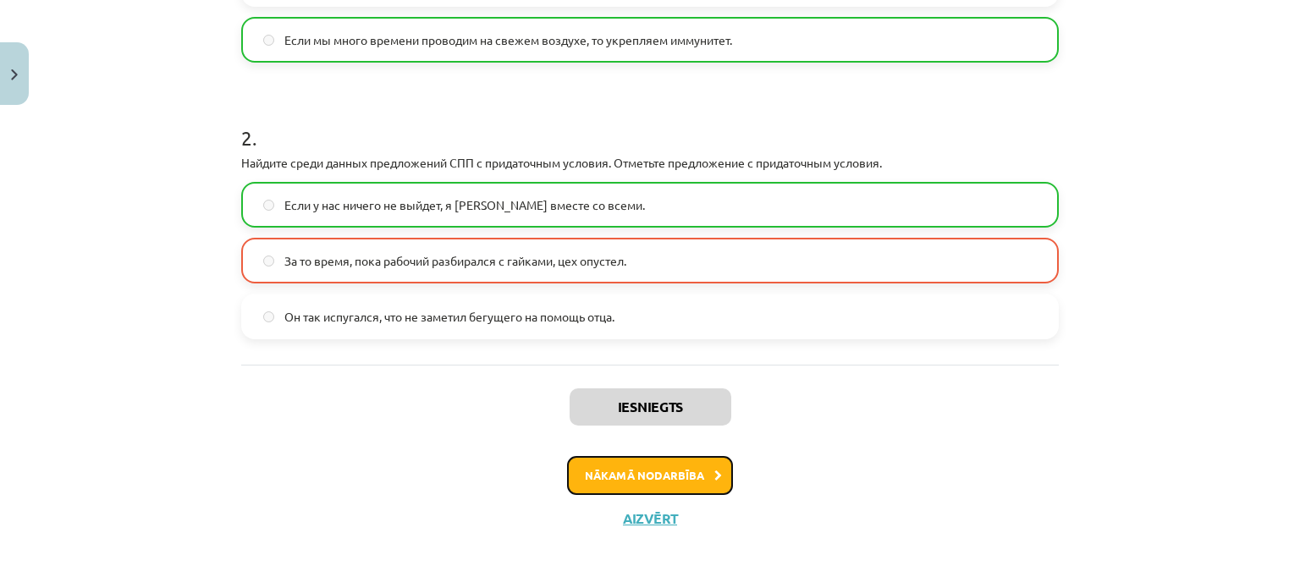
click at [670, 485] on button "Nākamā nodarbība" at bounding box center [650, 475] width 166 height 39
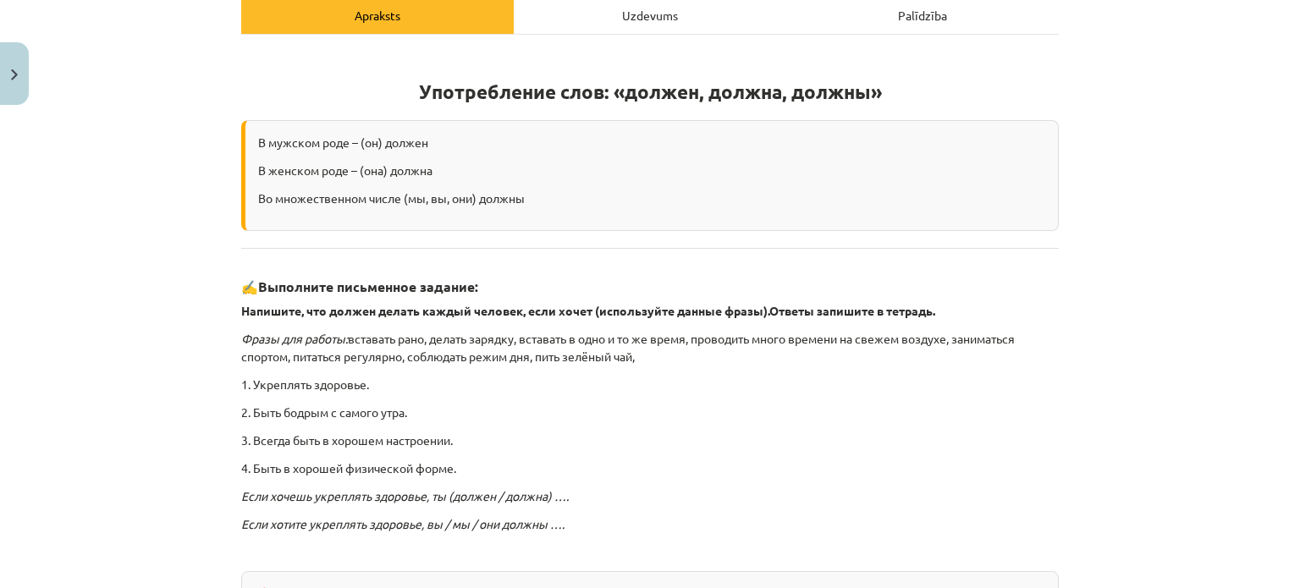
scroll to position [464, 0]
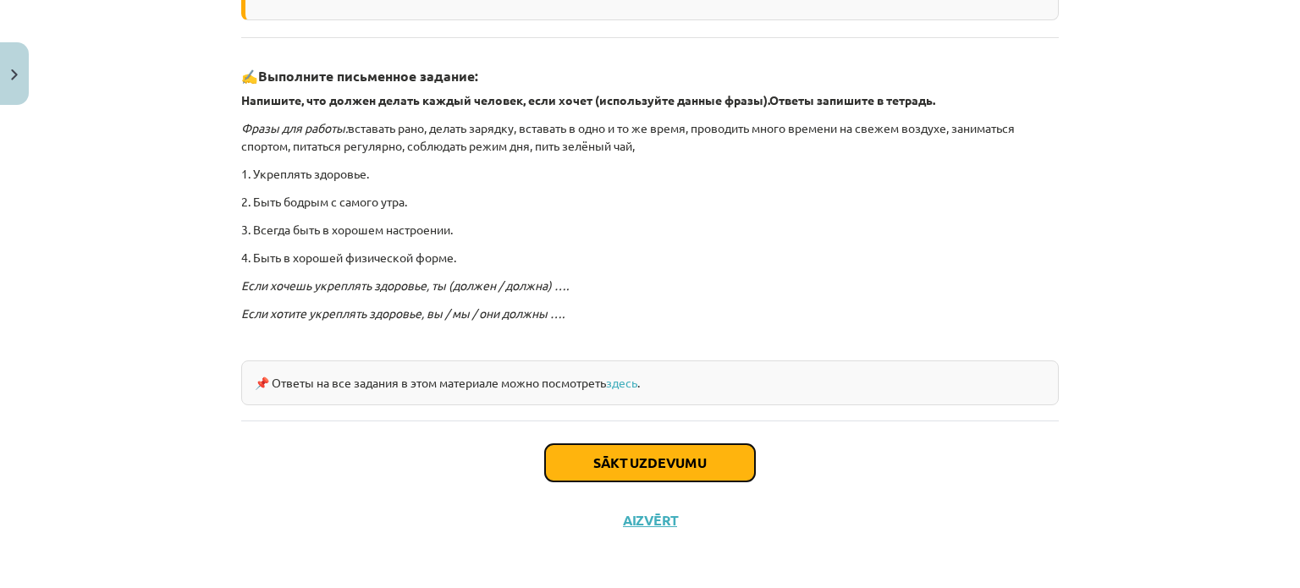
click at [674, 476] on button "Sākt uzdevumu" at bounding box center [650, 462] width 210 height 37
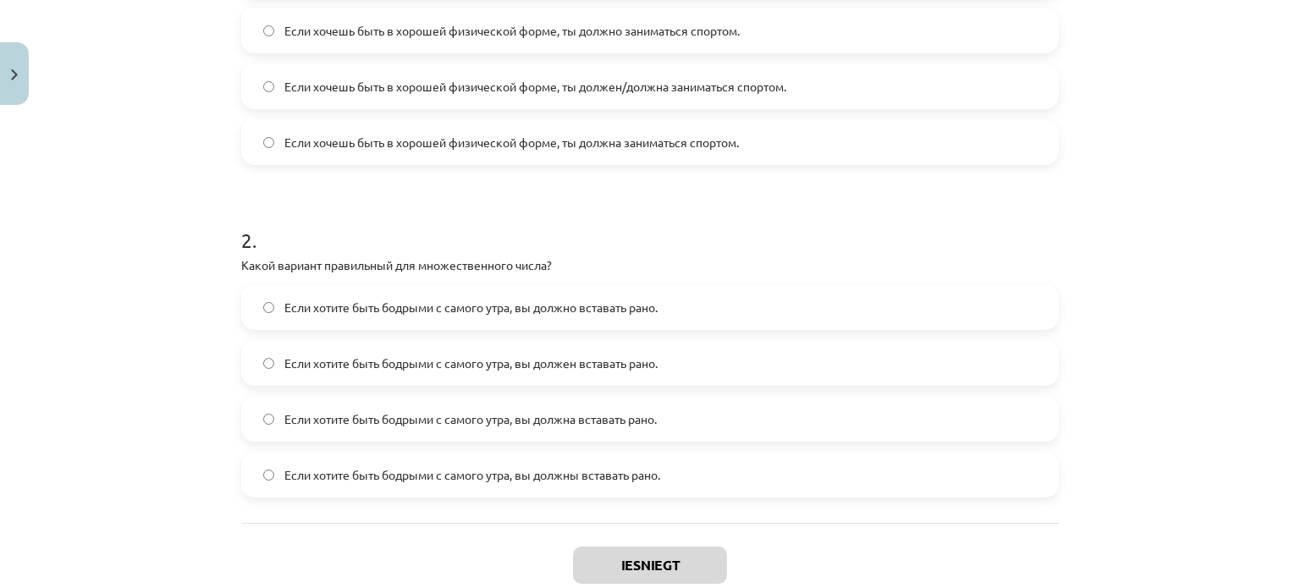
scroll to position [575, 0]
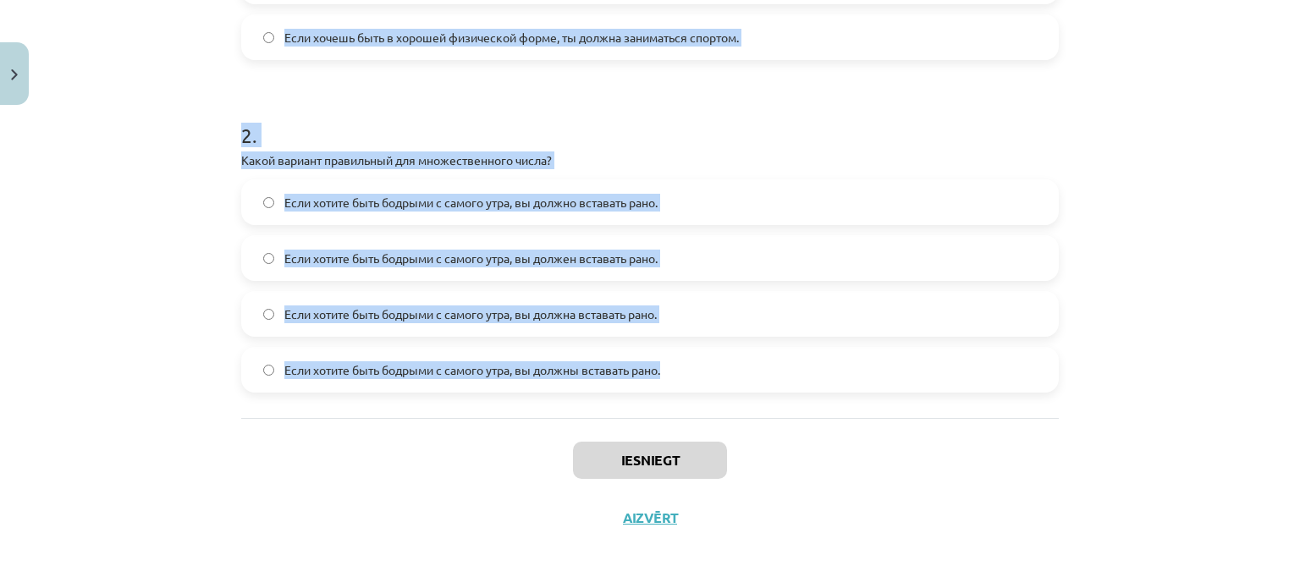
drag, startPoint x: 225, startPoint y: 365, endPoint x: 694, endPoint y: 410, distance: 471.0
click at [694, 410] on div "4 XP Saņemsi Grūts 569 pilda Apraksts Uzdevums Palīdzība 1 . Какое из предложен…" at bounding box center [650, 42] width 838 height 1010
copy form "Lorem ip dolorsitame consectet adipiscing elits doeiusm "tempor" inc "utlabo" e…"
click at [140, 234] on div "Mācību tēma: Krievu valodas b1 - 11. klases 1.ieskaites mācību materiāls #5 📖 §…" at bounding box center [650, 294] width 1300 height 588
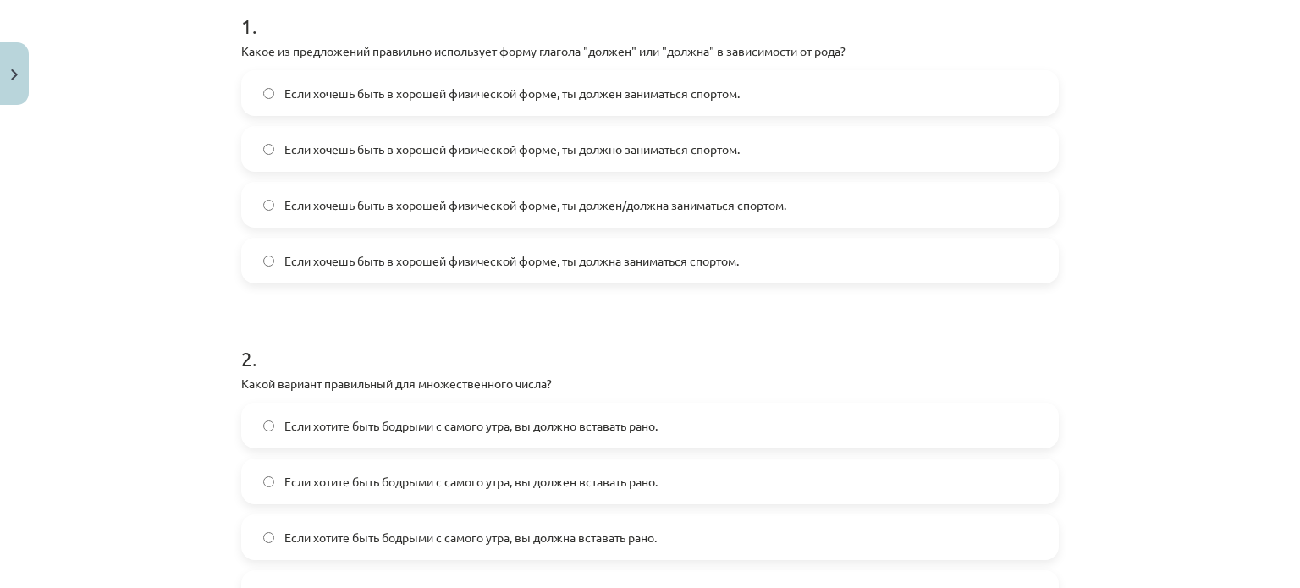
scroll to position [347, 0]
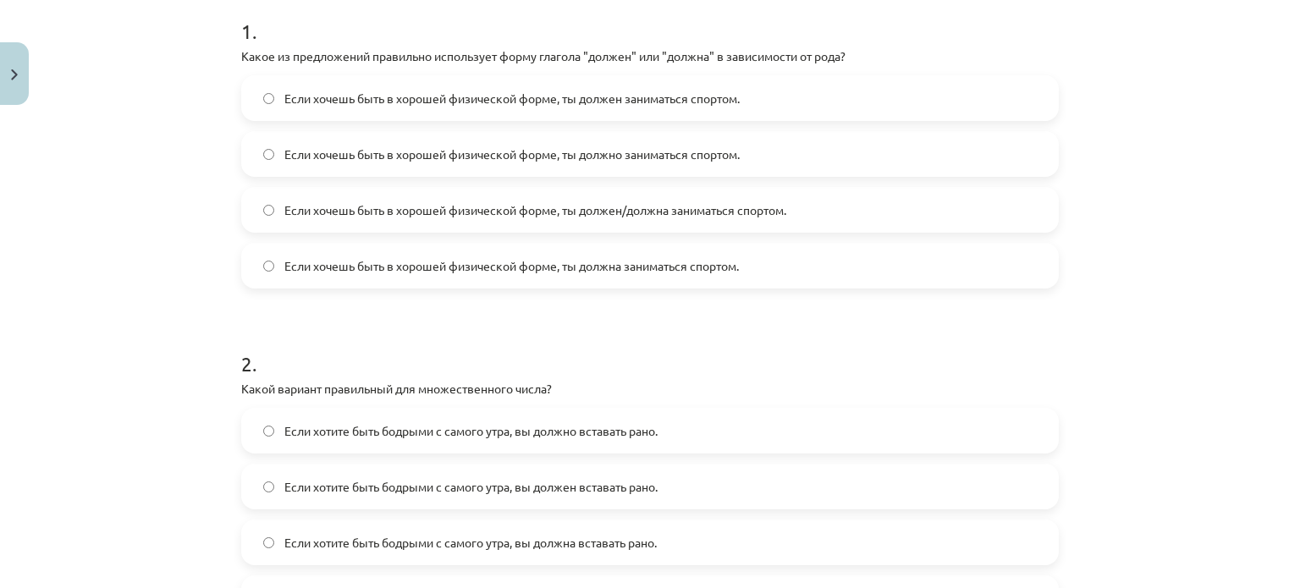
click at [491, 206] on span "Если хочешь быть в хорошей физической форме, ты должен/должна заниматься спорто…" at bounding box center [535, 210] width 502 height 18
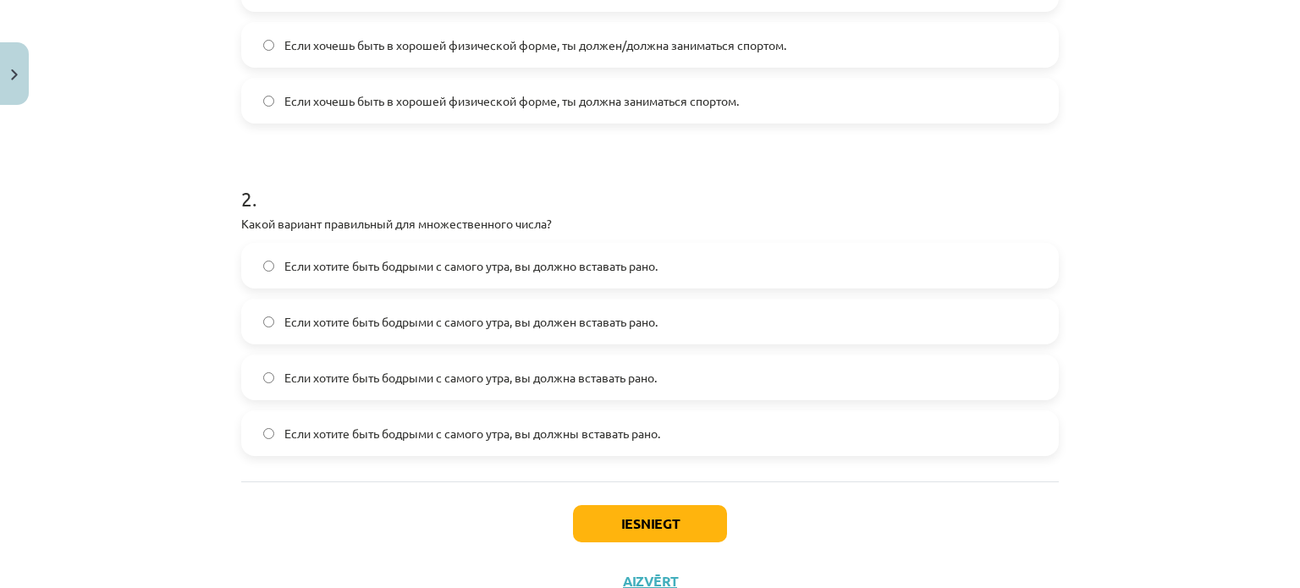
scroll to position [513, 0]
click at [535, 420] on label "Если хотите быть бодрыми с самого утра, вы должны вставать рано." at bounding box center [650, 432] width 814 height 42
click at [593, 517] on button "Iesniegt" at bounding box center [650, 522] width 154 height 37
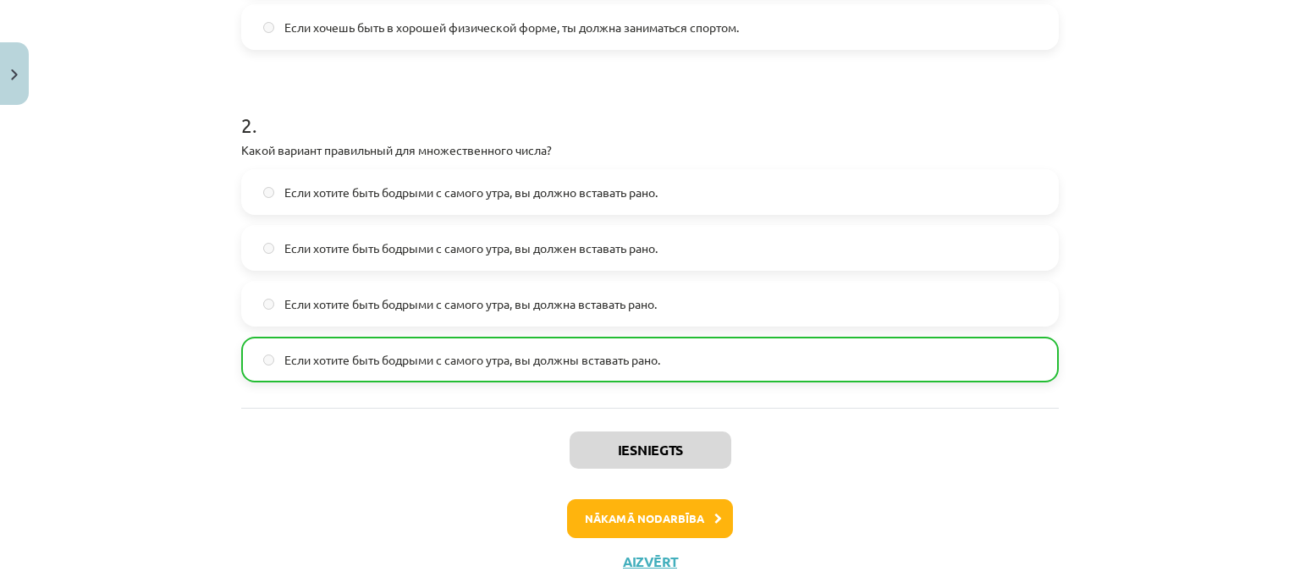
scroll to position [629, 0]
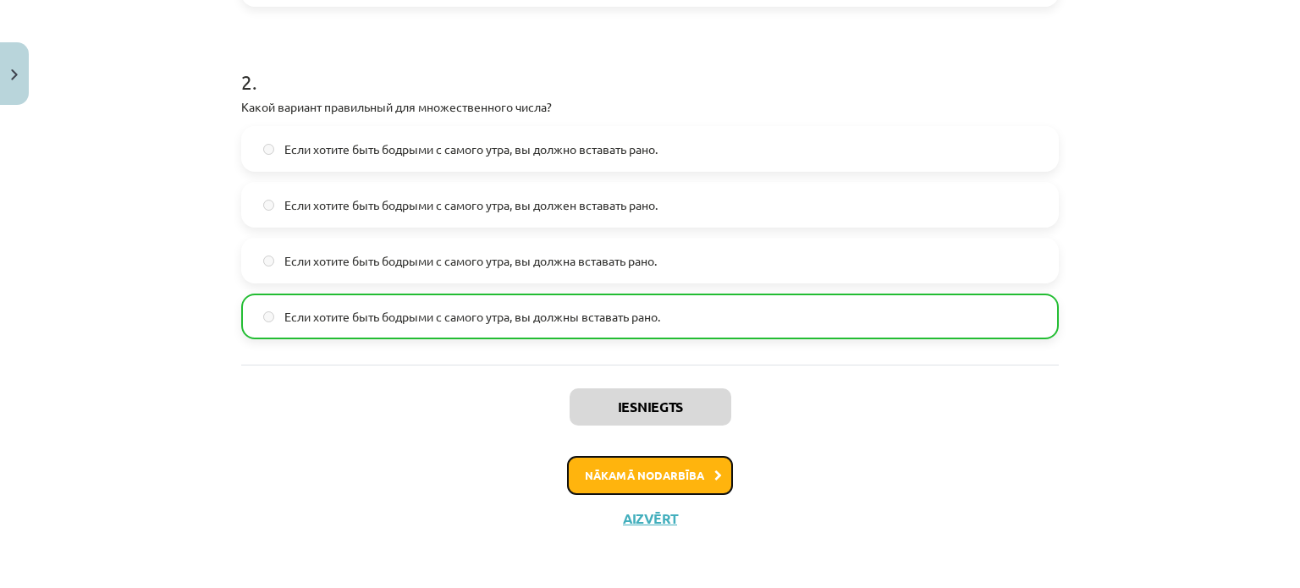
click at [602, 484] on button "Nākamā nodarbība" at bounding box center [650, 475] width 166 height 39
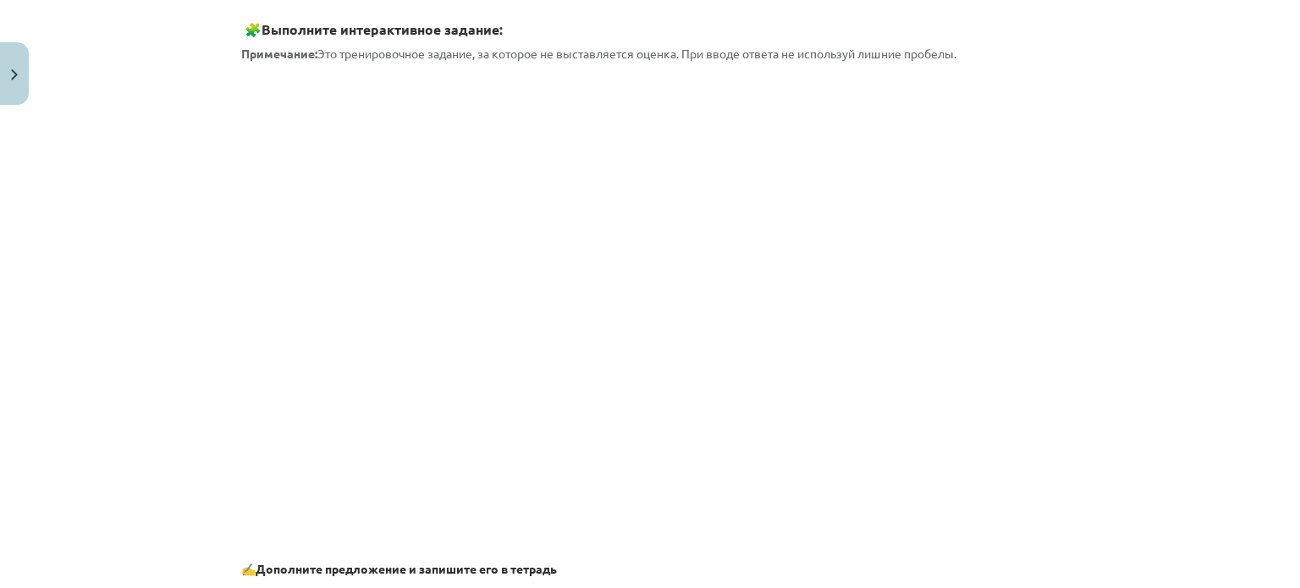
scroll to position [982, 0]
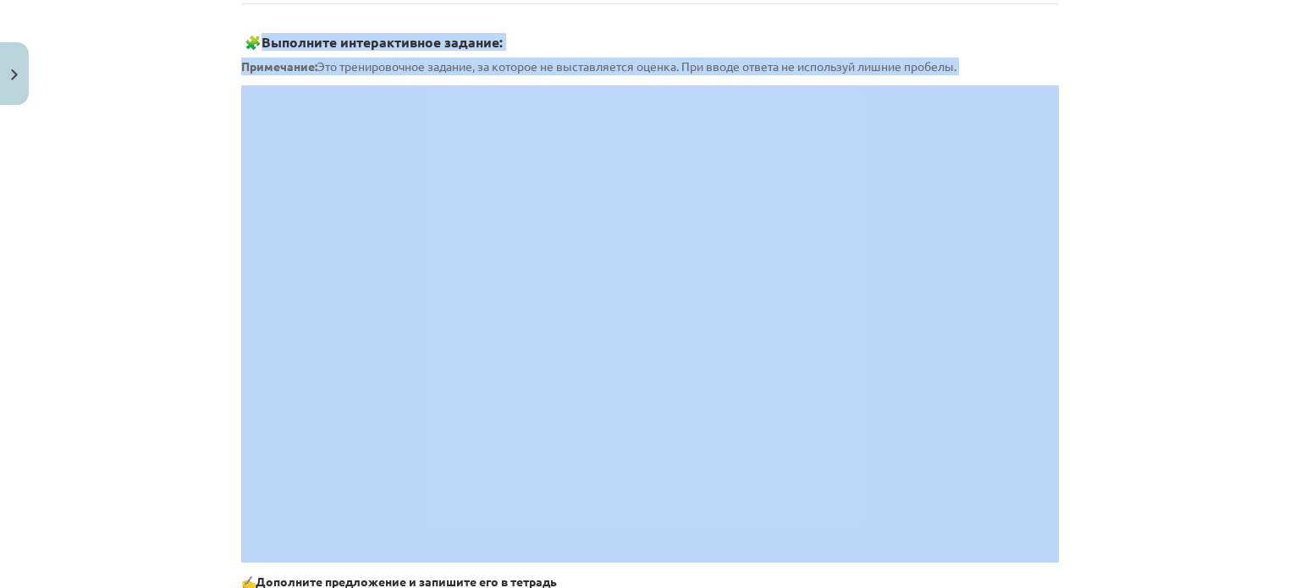
drag, startPoint x: 261, startPoint y: 40, endPoint x: 315, endPoint y: 97, distance: 79.0
click at [248, 196] on div "Склонение слова «время» 🎥 Посмотрите видео с учителем русского языка по теме "В…" at bounding box center [649, 12] width 817 height 1382
copy div "Выполните интерактивное задание: Примечание: Это тренировочное задание, за кото…"
click at [152, 300] on div "Mācību tēma: Krievu valodas b1 - 11. klases 1.ieskaites mācību materiāls #6 ⏳ §…" at bounding box center [650, 294] width 1300 height 588
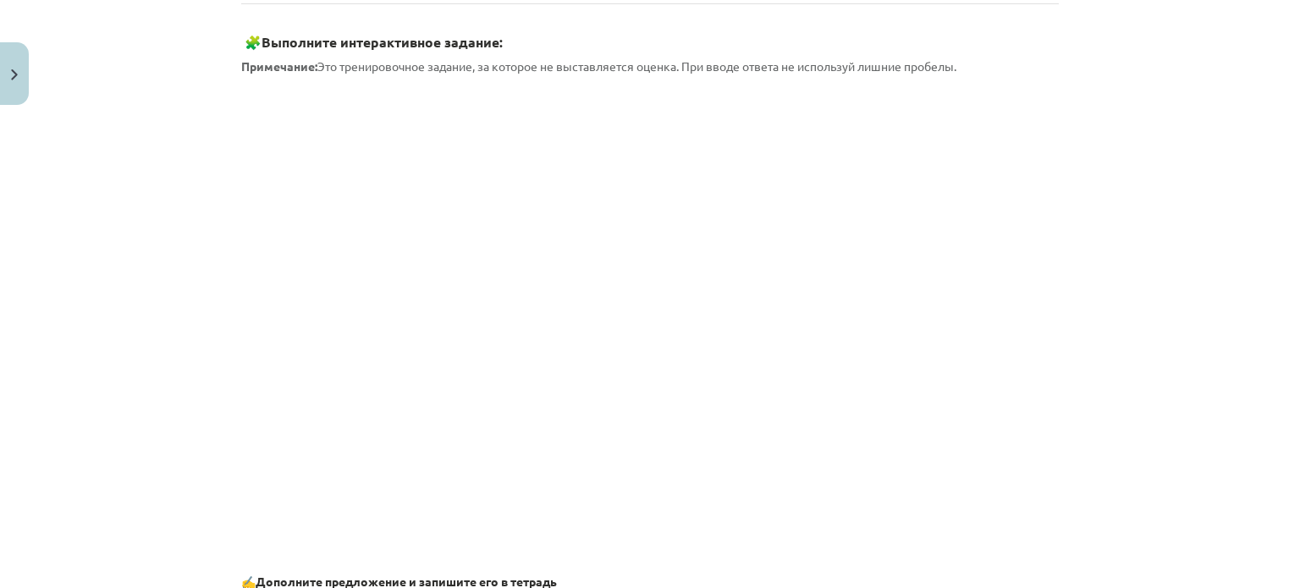
click at [152, 300] on div "Mācību tēma: Krievu valodas b1 - 11. klases 1.ieskaites mācību materiāls #6 ⏳ §…" at bounding box center [650, 294] width 1300 height 588
click at [588, 58] on span "Примечание: Это тренировочное задание, за которое не выставляется оценка. При в…" at bounding box center [598, 65] width 715 height 15
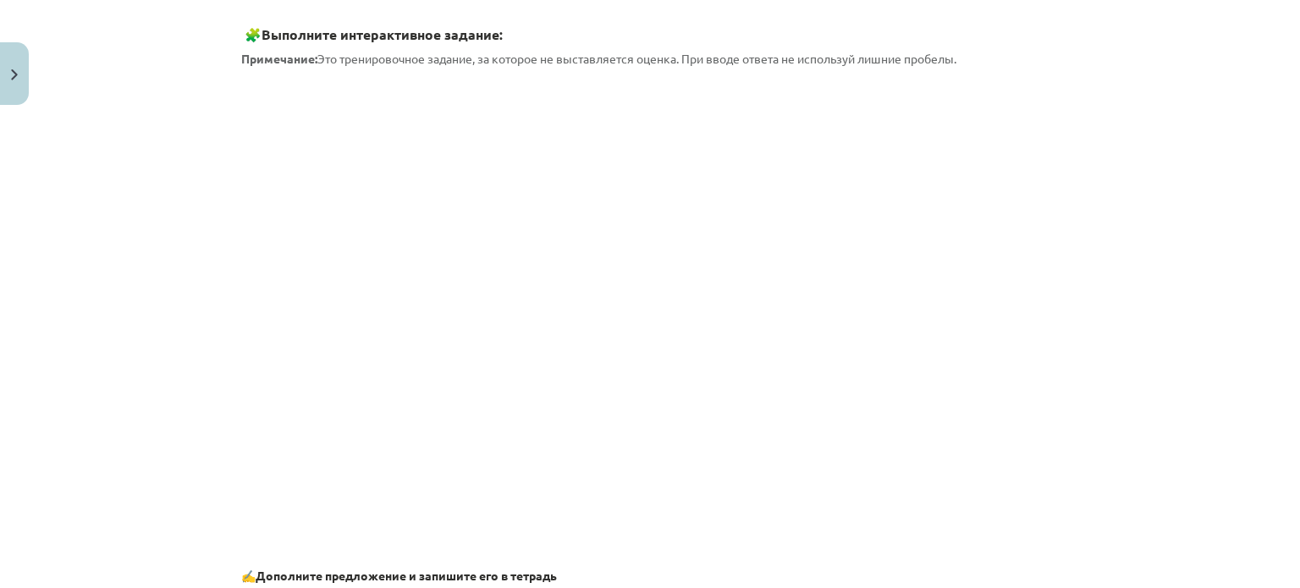
scroll to position [974, 0]
